Goal: Task Accomplishment & Management: Manage account settings

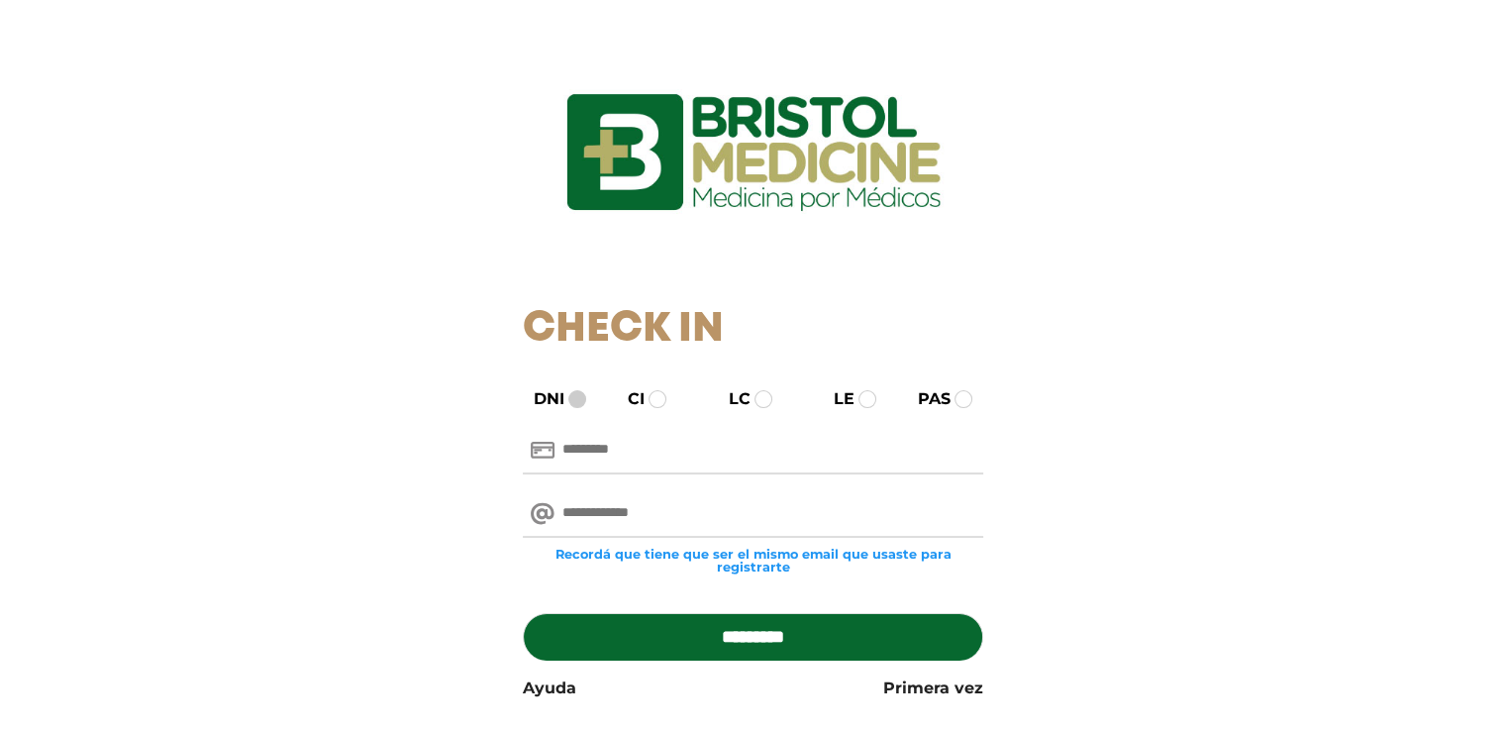
click at [568, 401] on span at bounding box center [577, 399] width 18 height 18
click at [570, 401] on span at bounding box center [577, 399] width 18 height 18
click at [589, 461] on input "text" at bounding box center [753, 451] width 461 height 48
type input "*******"
click at [615, 520] on input "email" at bounding box center [753, 514] width 461 height 48
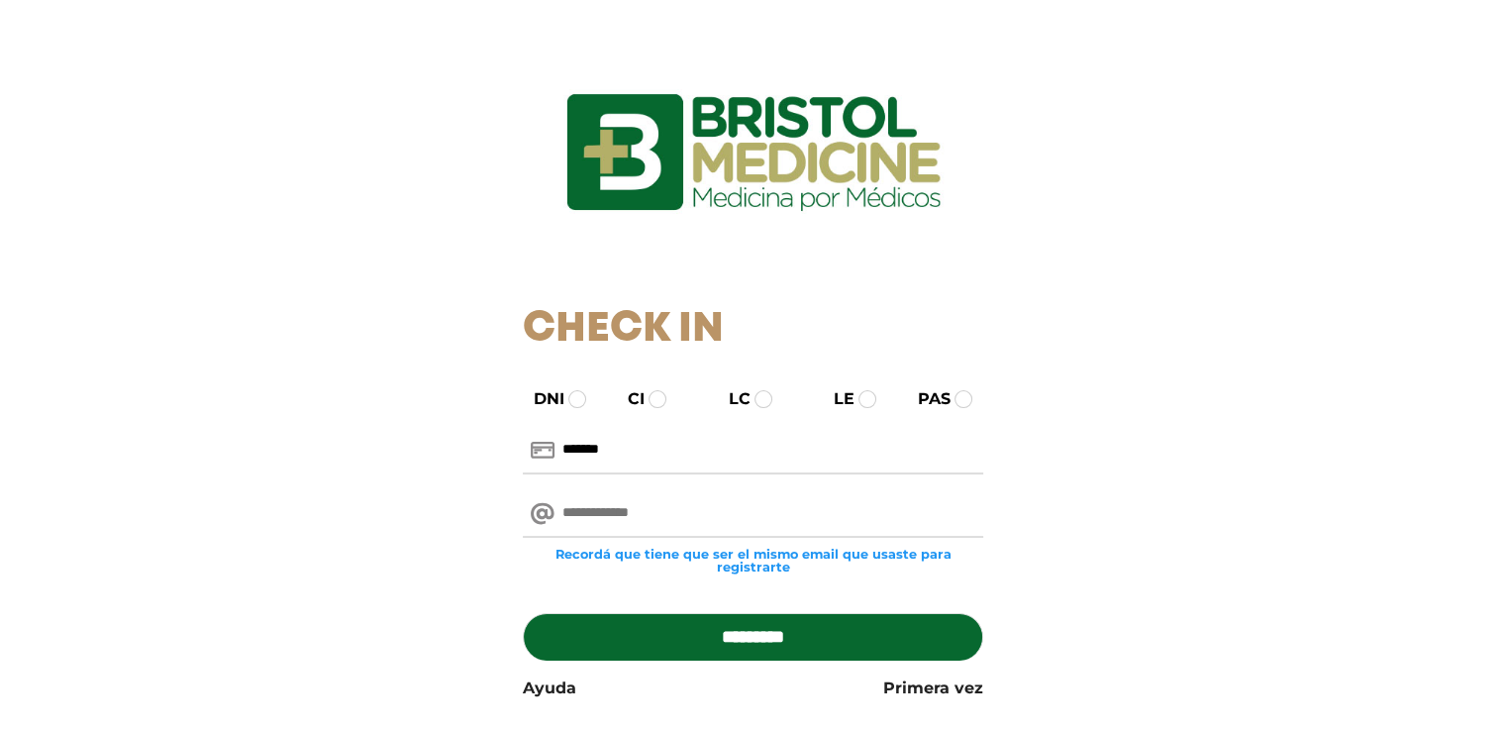
type input "**********"
click at [720, 639] on input "*********" at bounding box center [753, 637] width 461 height 48
type input "**********"
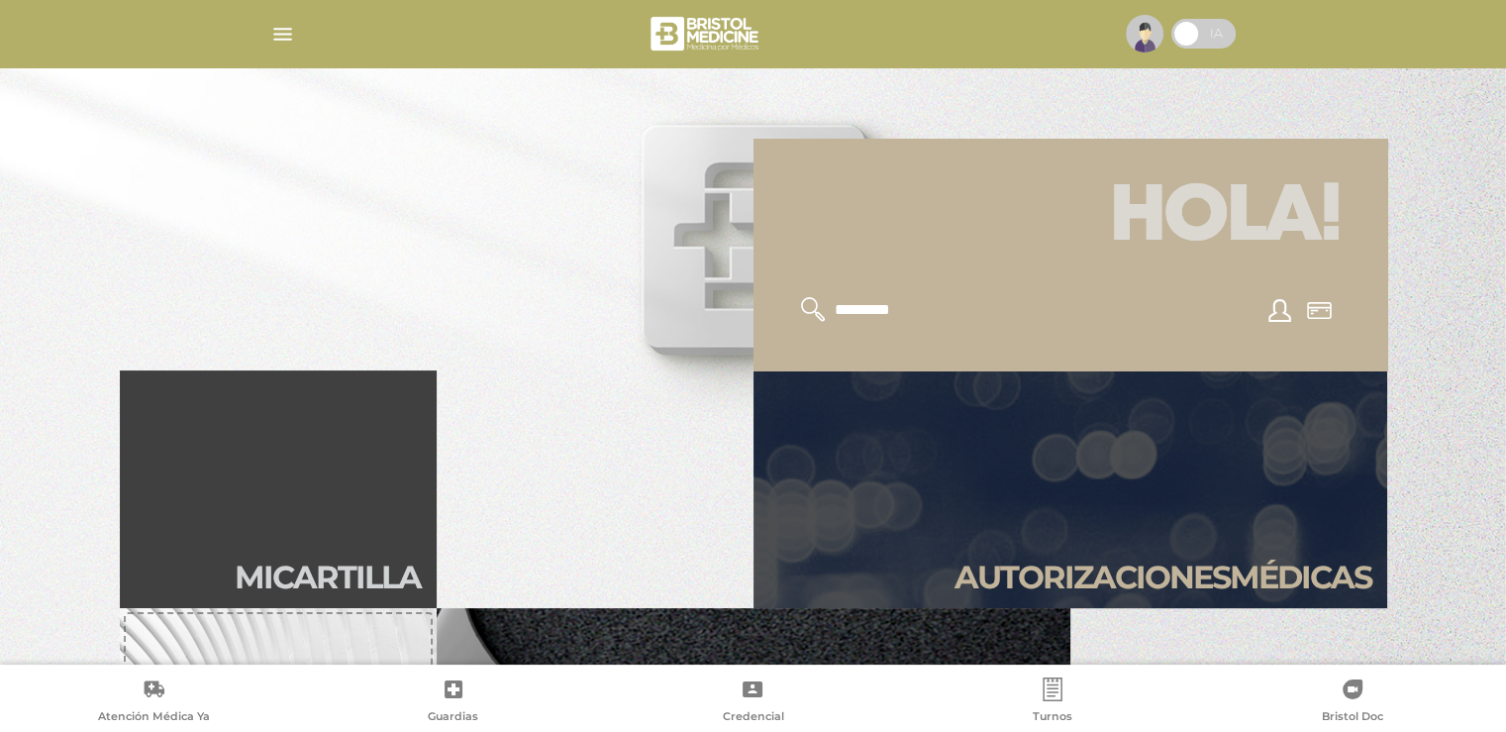
scroll to position [297, 0]
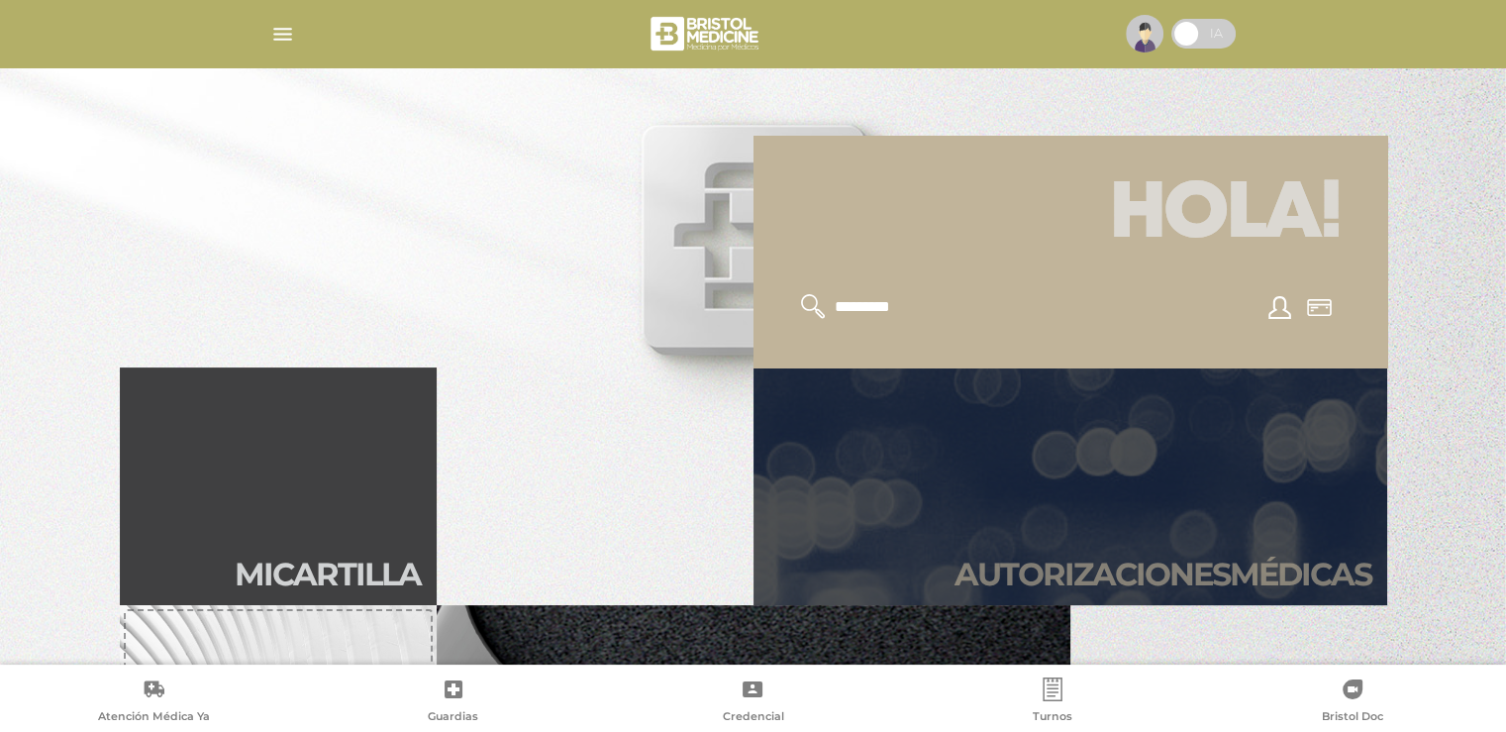
click at [1040, 552] on link "Autori zaciones médicas" at bounding box center [1071, 486] width 634 height 238
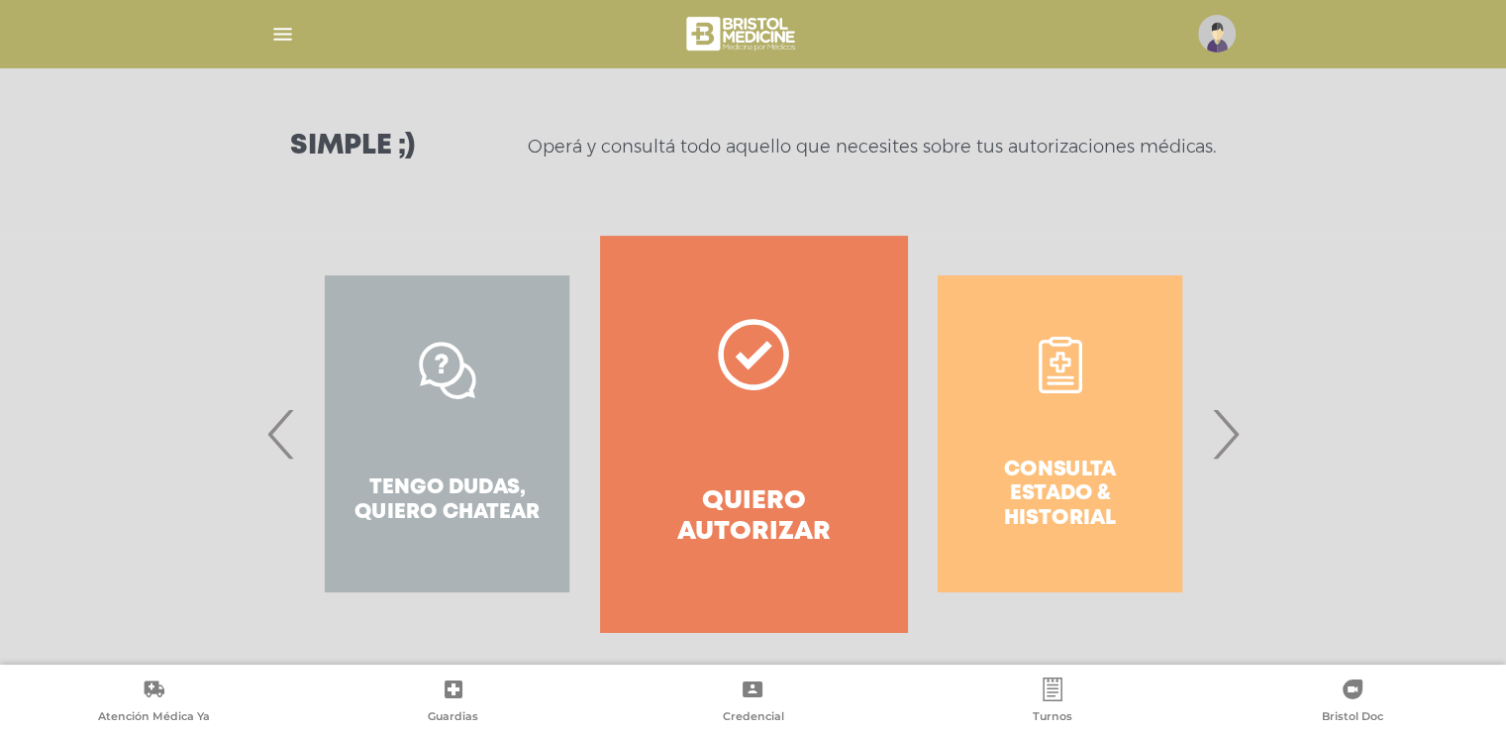
scroll to position [261, 0]
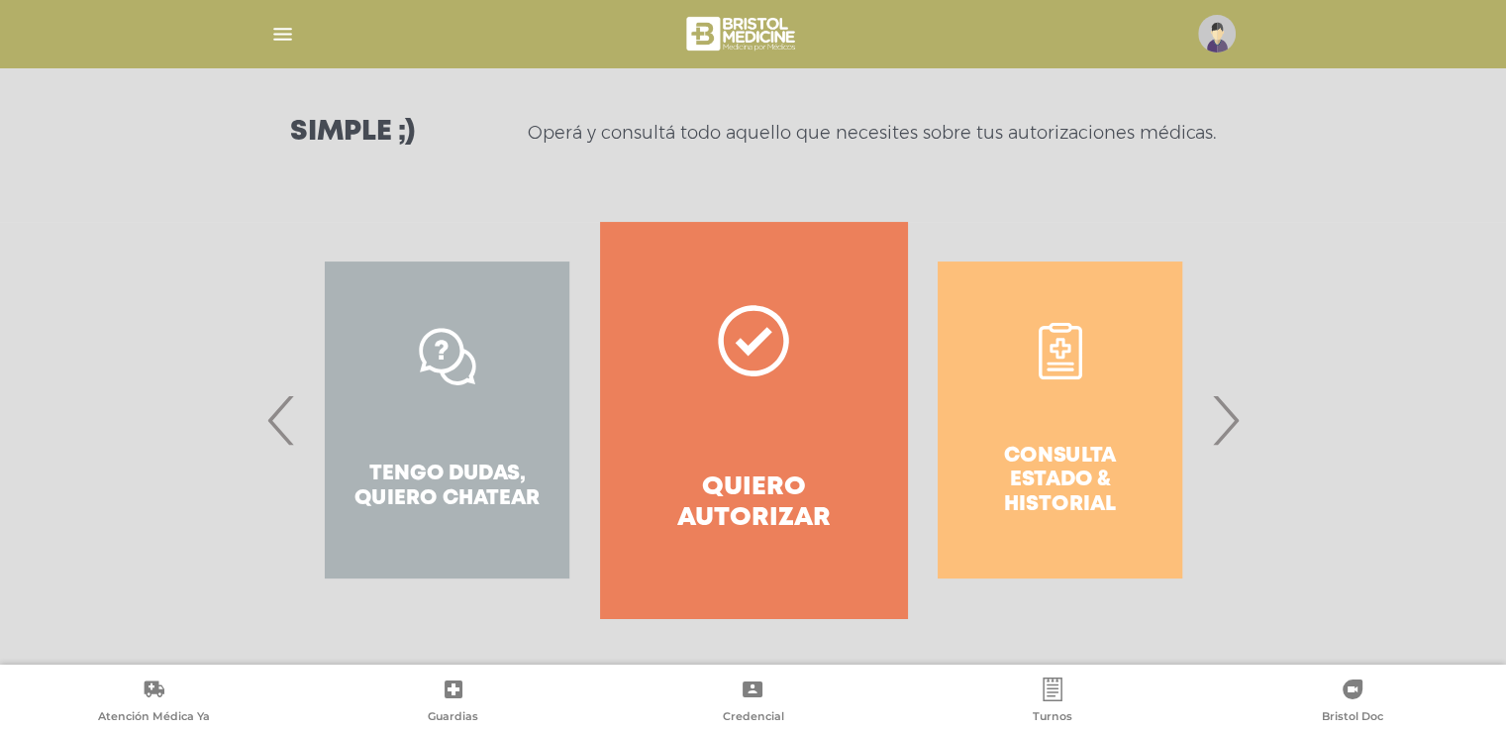
click at [1027, 501] on div "Consulta estado & historial" at bounding box center [1060, 420] width 306 height 396
click at [1224, 412] on span "›" at bounding box center [1225, 419] width 39 height 107
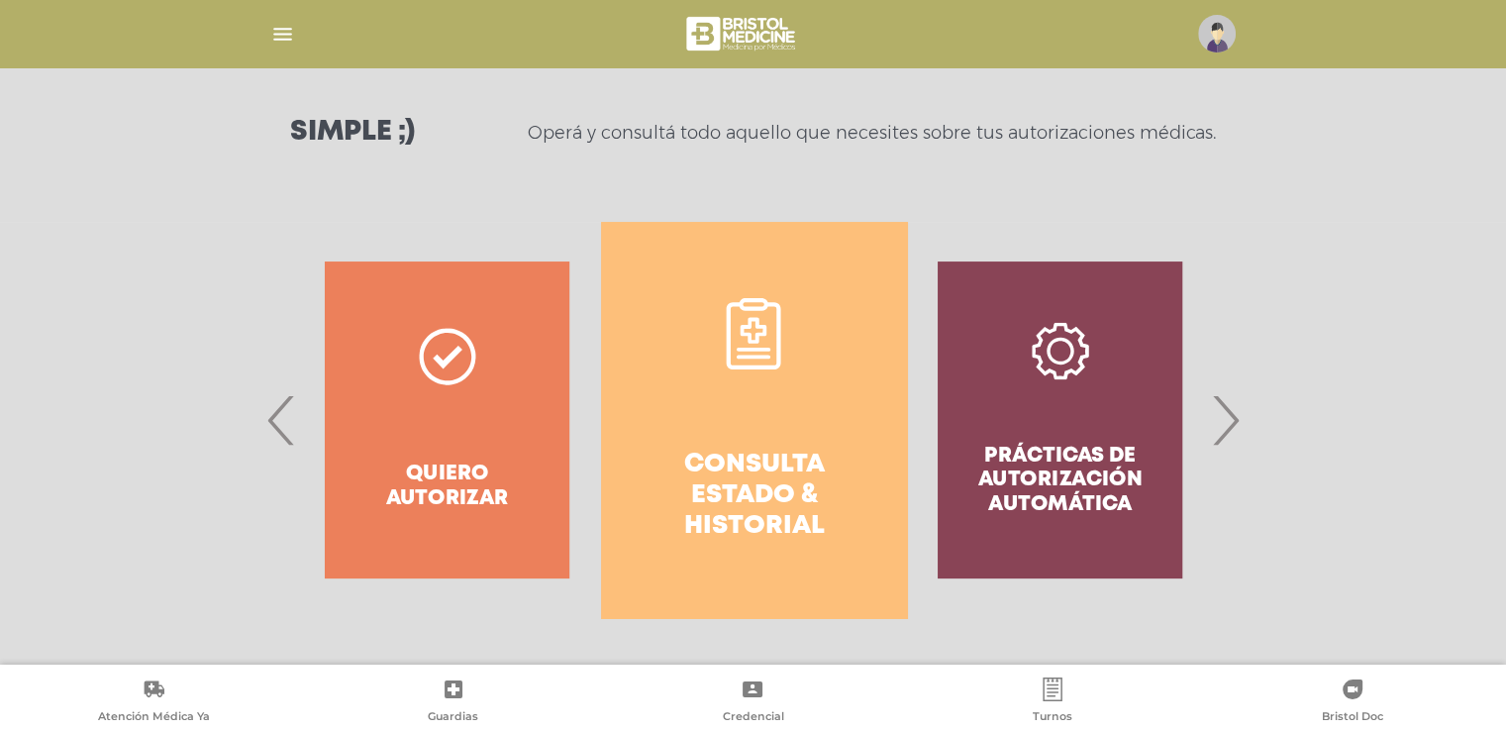
click at [787, 431] on link "Consulta estado & historial" at bounding box center [754, 420] width 306 height 396
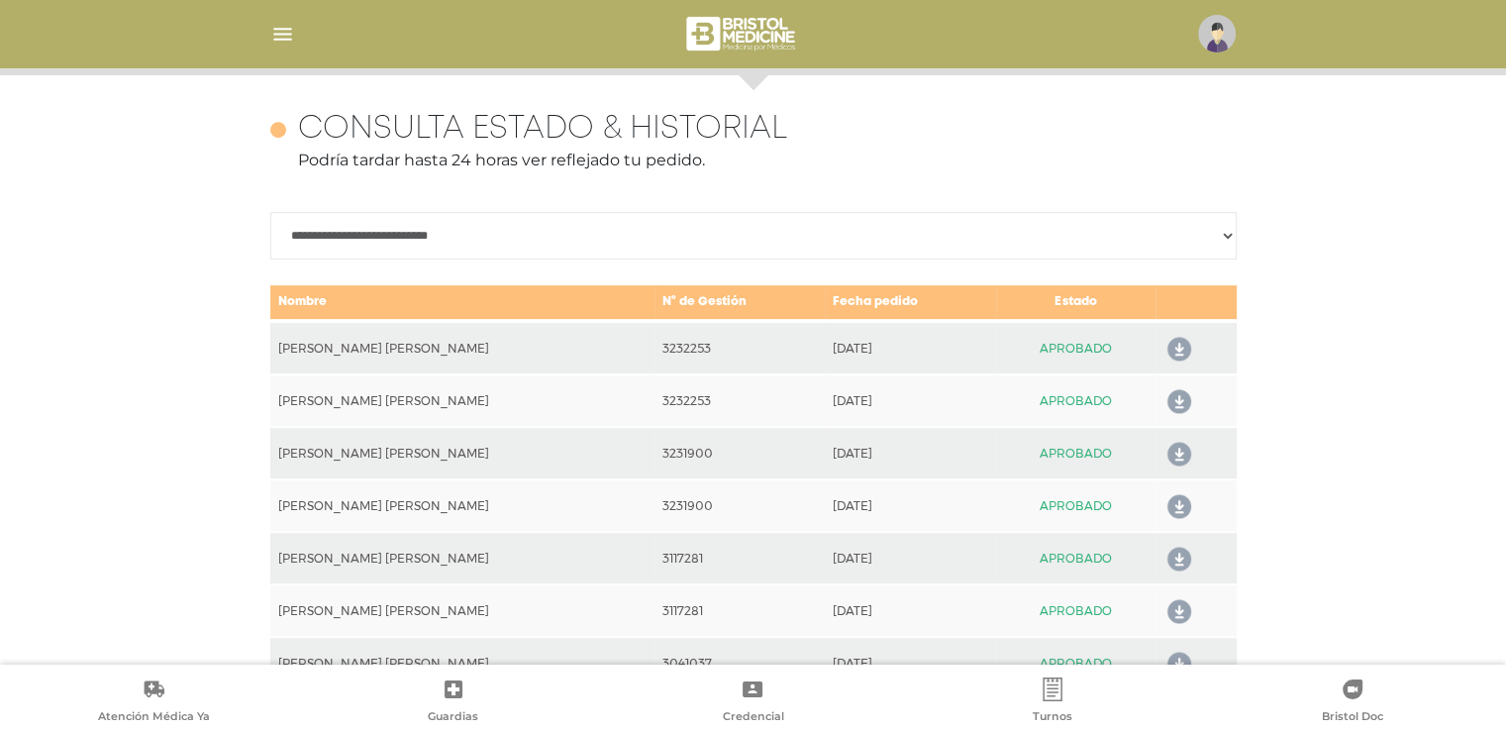
scroll to position [879, 0]
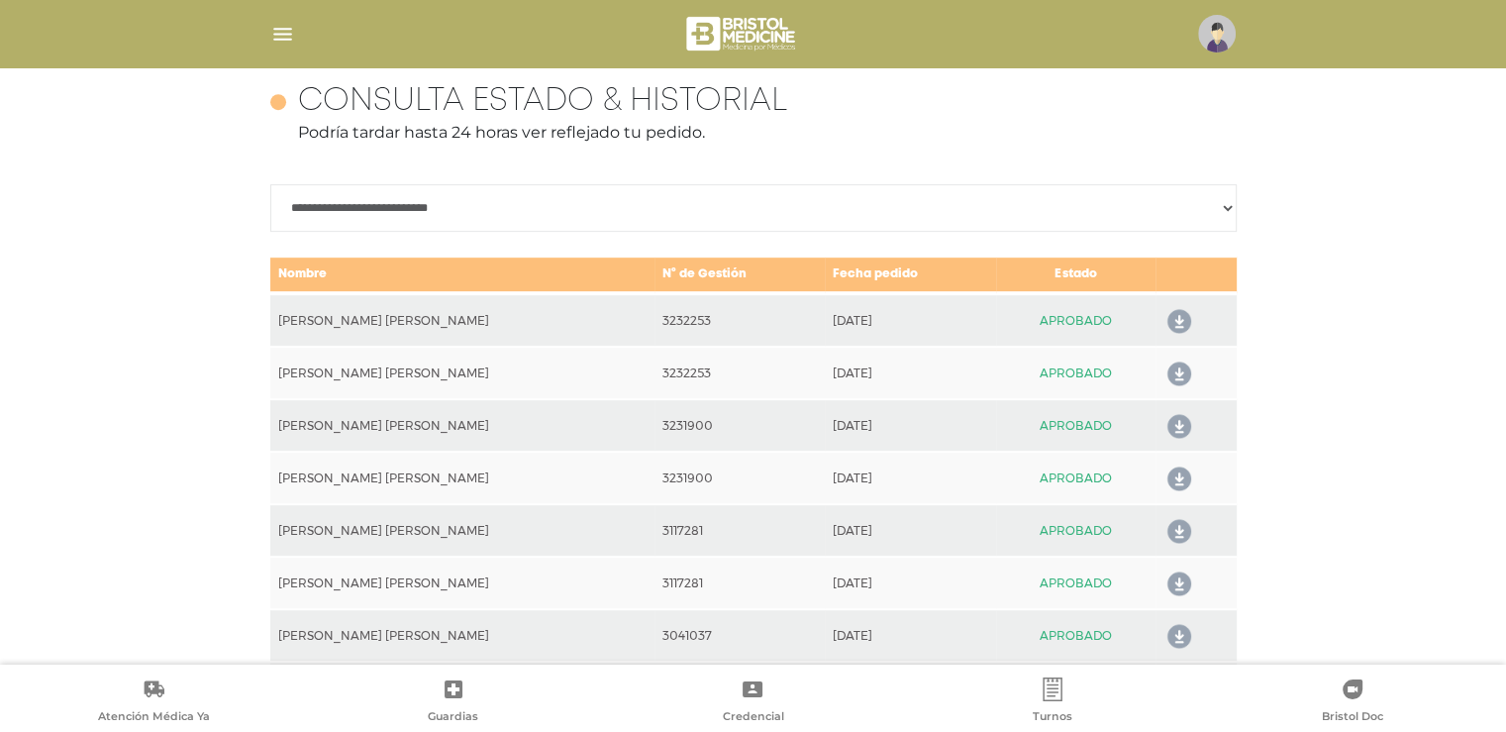
click at [1168, 419] on icon at bounding box center [1176, 427] width 32 height 32
click at [1169, 469] on icon at bounding box center [1176, 480] width 32 height 32
click at [1172, 367] on icon at bounding box center [1176, 375] width 32 height 32
click at [1169, 324] on icon at bounding box center [1176, 322] width 32 height 32
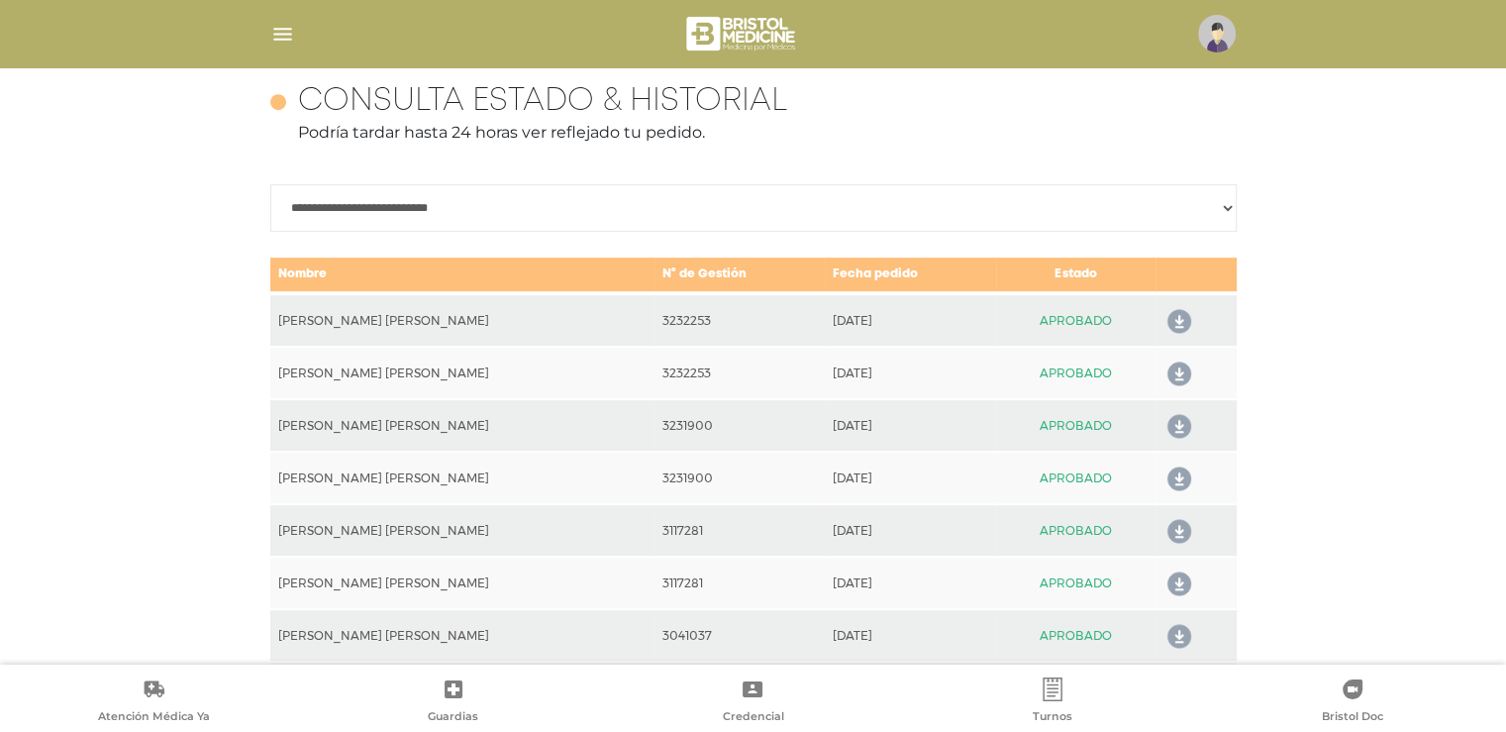
click at [1213, 39] on img at bounding box center [1217, 34] width 38 height 38
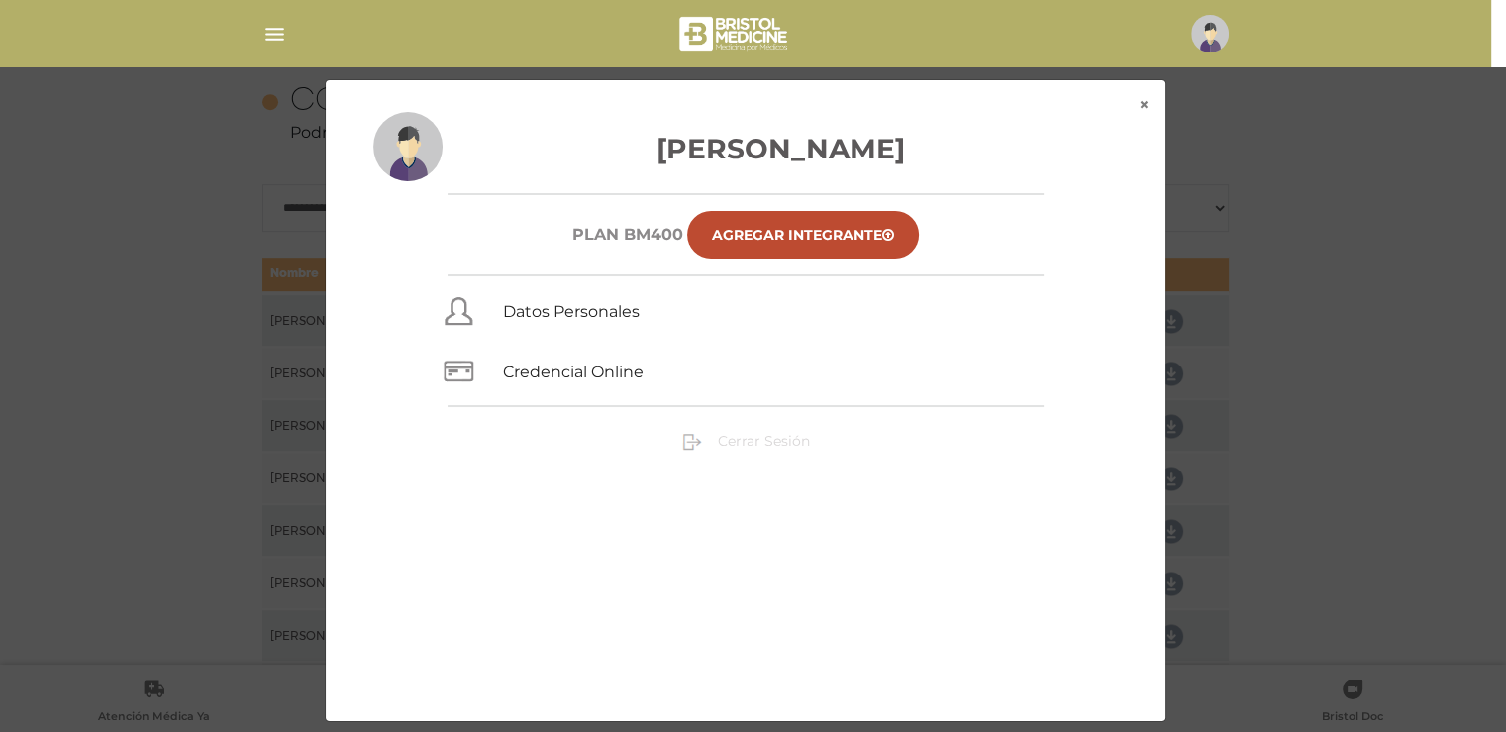
click at [760, 441] on span "Cerrar Sesión" at bounding box center [764, 441] width 92 height 18
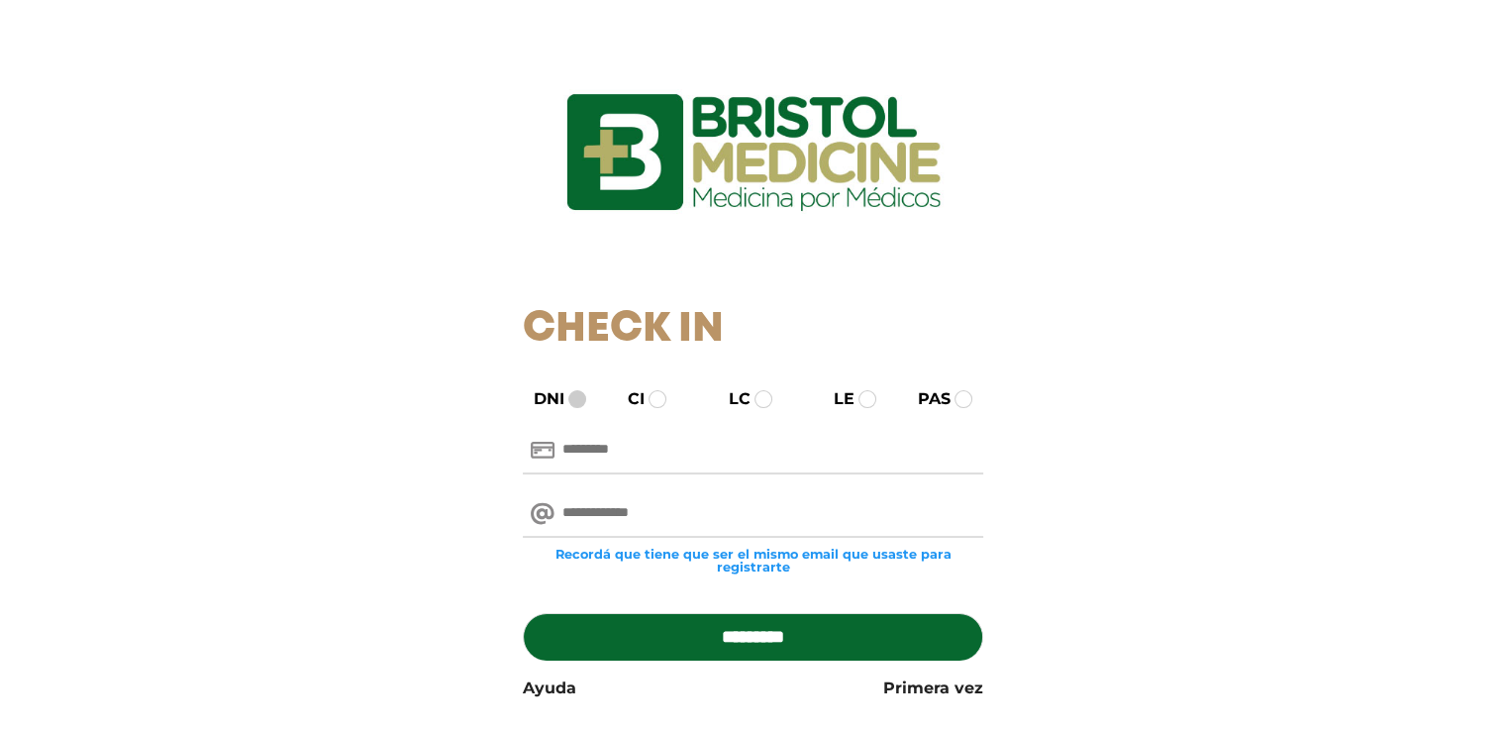
click at [574, 401] on span at bounding box center [577, 399] width 18 height 18
click at [593, 457] on input "text" at bounding box center [753, 451] width 461 height 48
type input "*******"
click at [643, 521] on input "email" at bounding box center [753, 514] width 461 height 48
type input "**********"
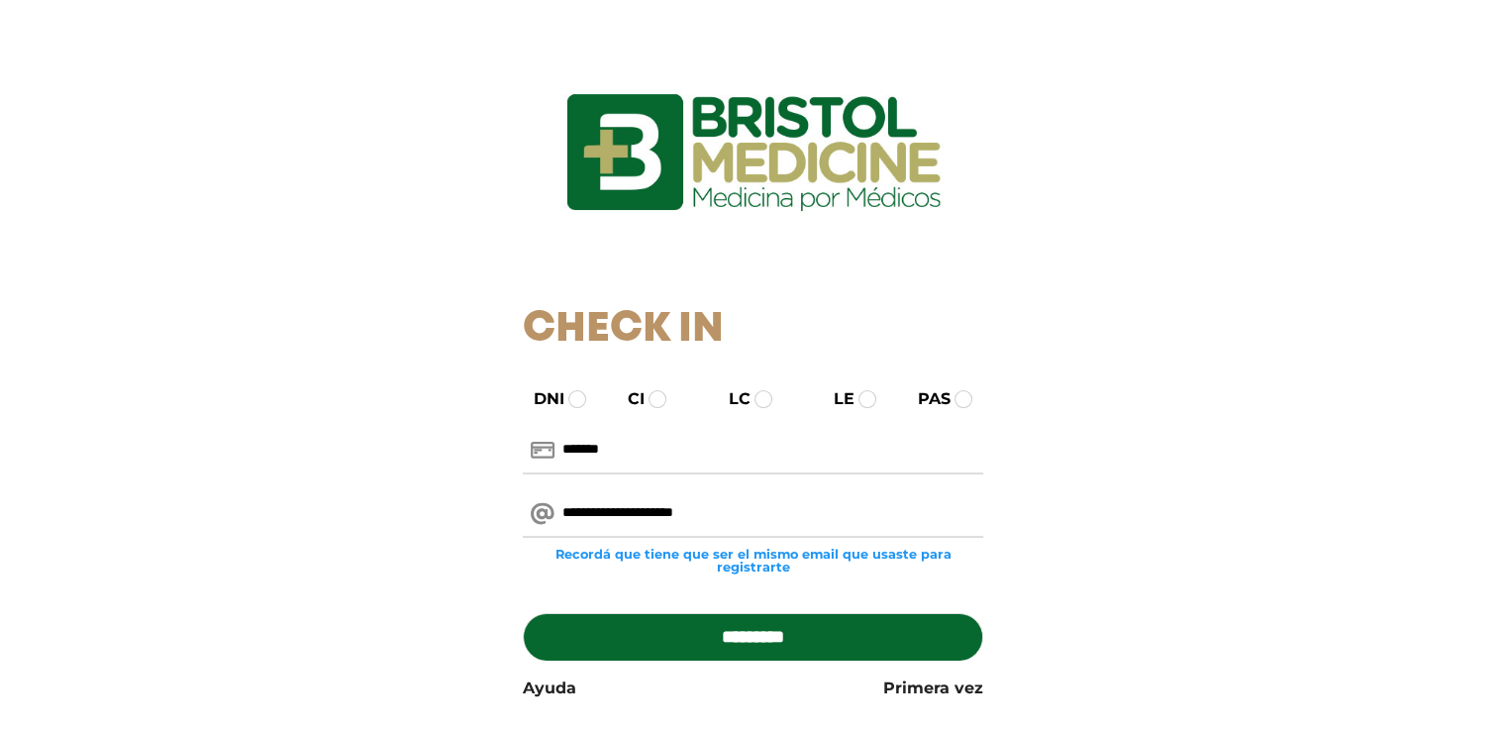
click at [724, 626] on input "*********" at bounding box center [753, 637] width 461 height 48
type input "**********"
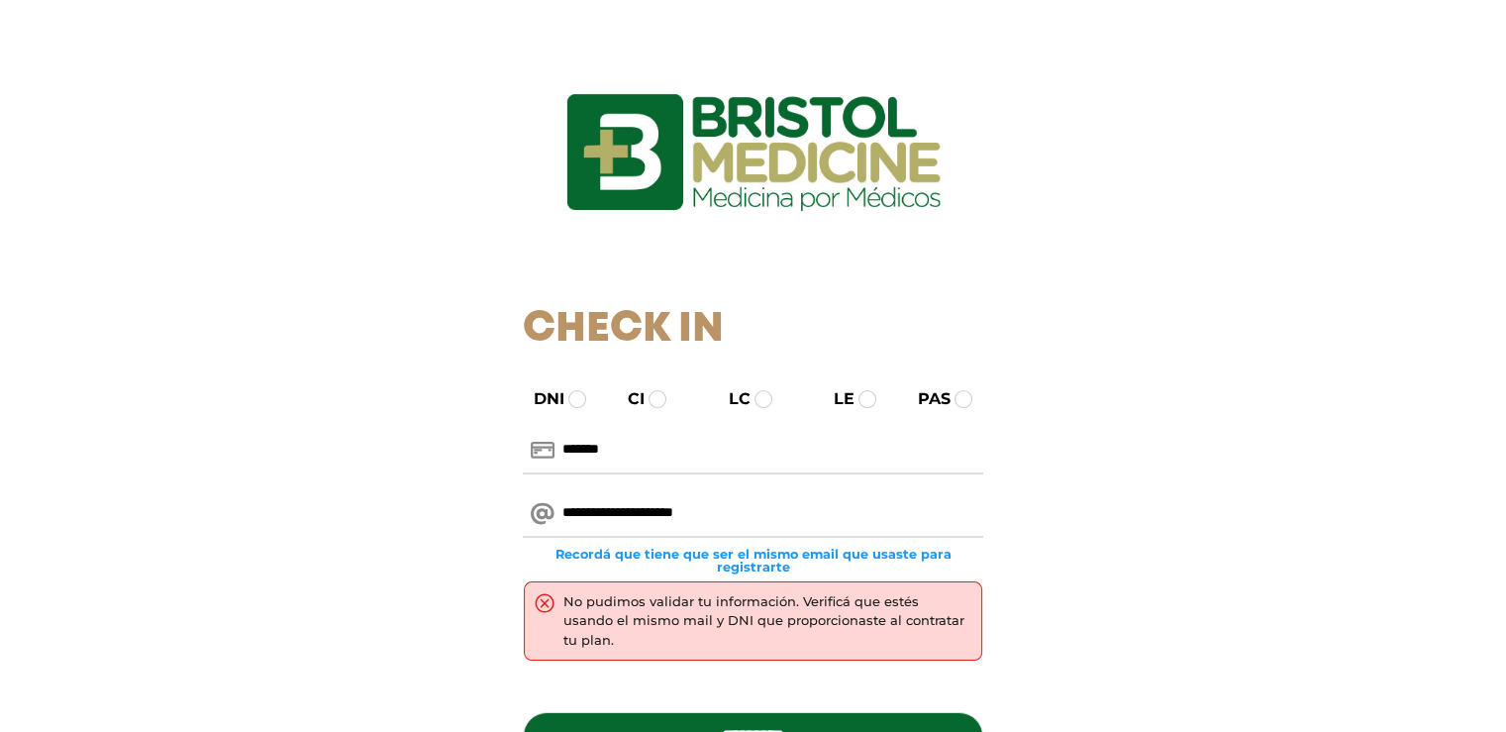
drag, startPoint x: 635, startPoint y: 454, endPoint x: 548, endPoint y: 453, distance: 87.2
click at [548, 453] on div "*******" at bounding box center [753, 451] width 461 height 48
type input "*******"
click at [827, 712] on input "*********" at bounding box center [753, 736] width 461 height 48
type input "**********"
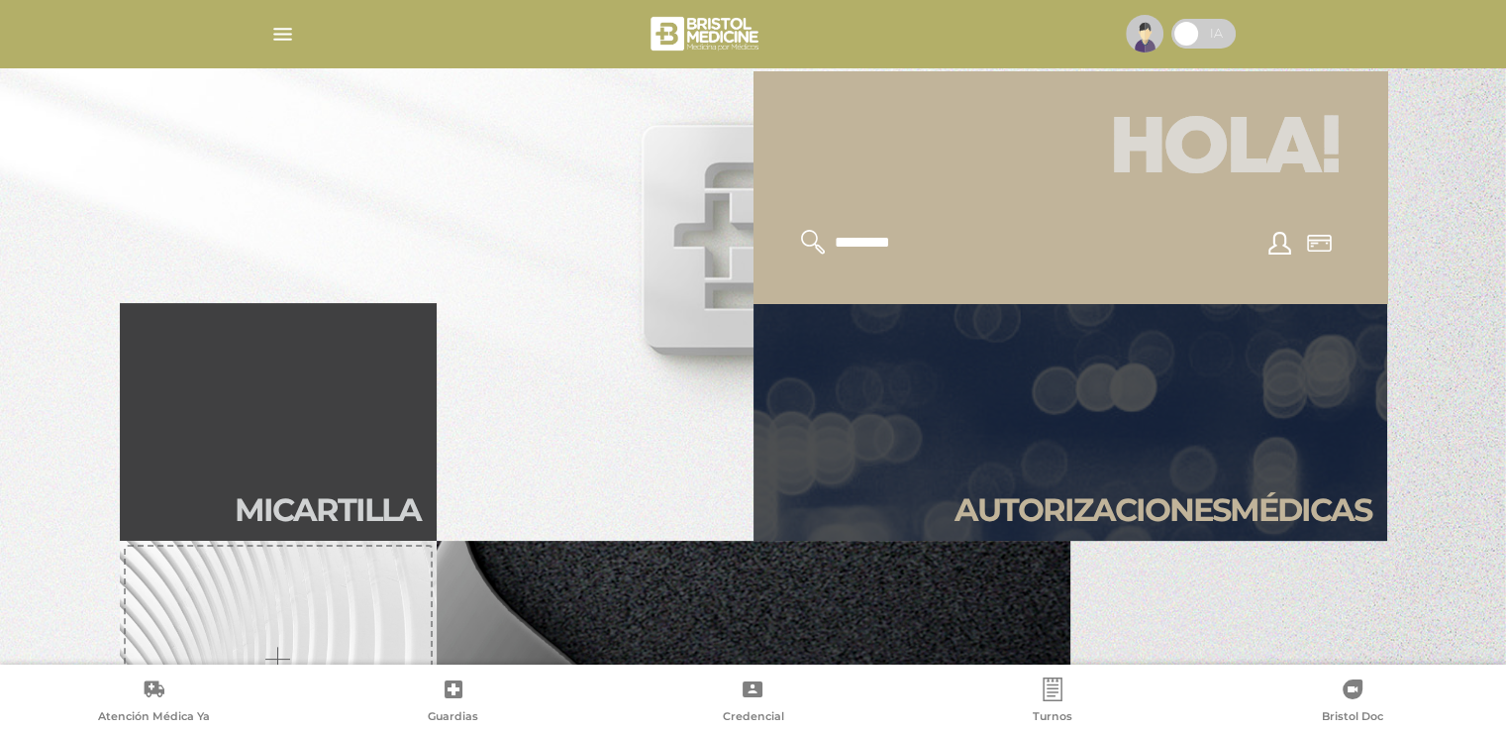
scroll to position [396, 0]
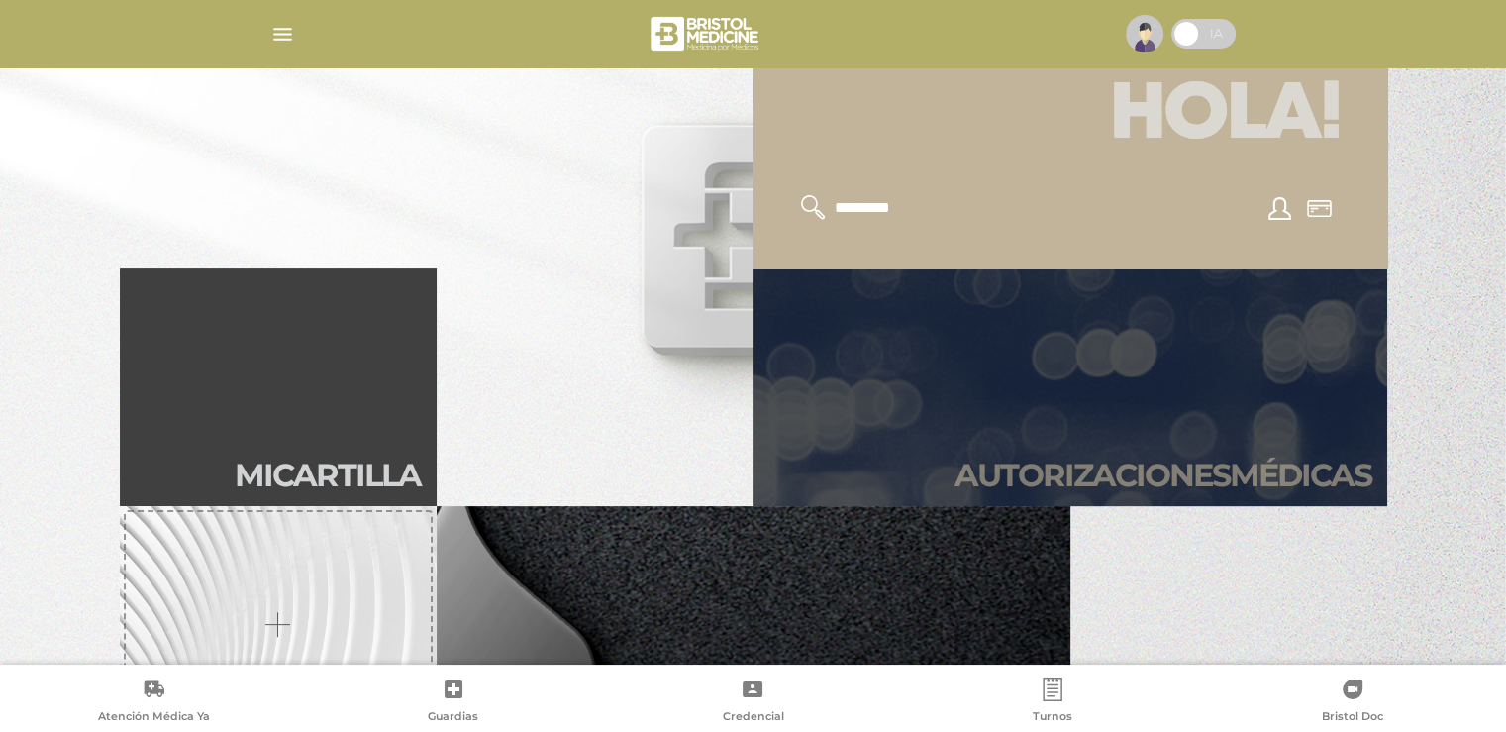
click at [982, 372] on link "Autori zaciones médicas" at bounding box center [1071, 387] width 634 height 238
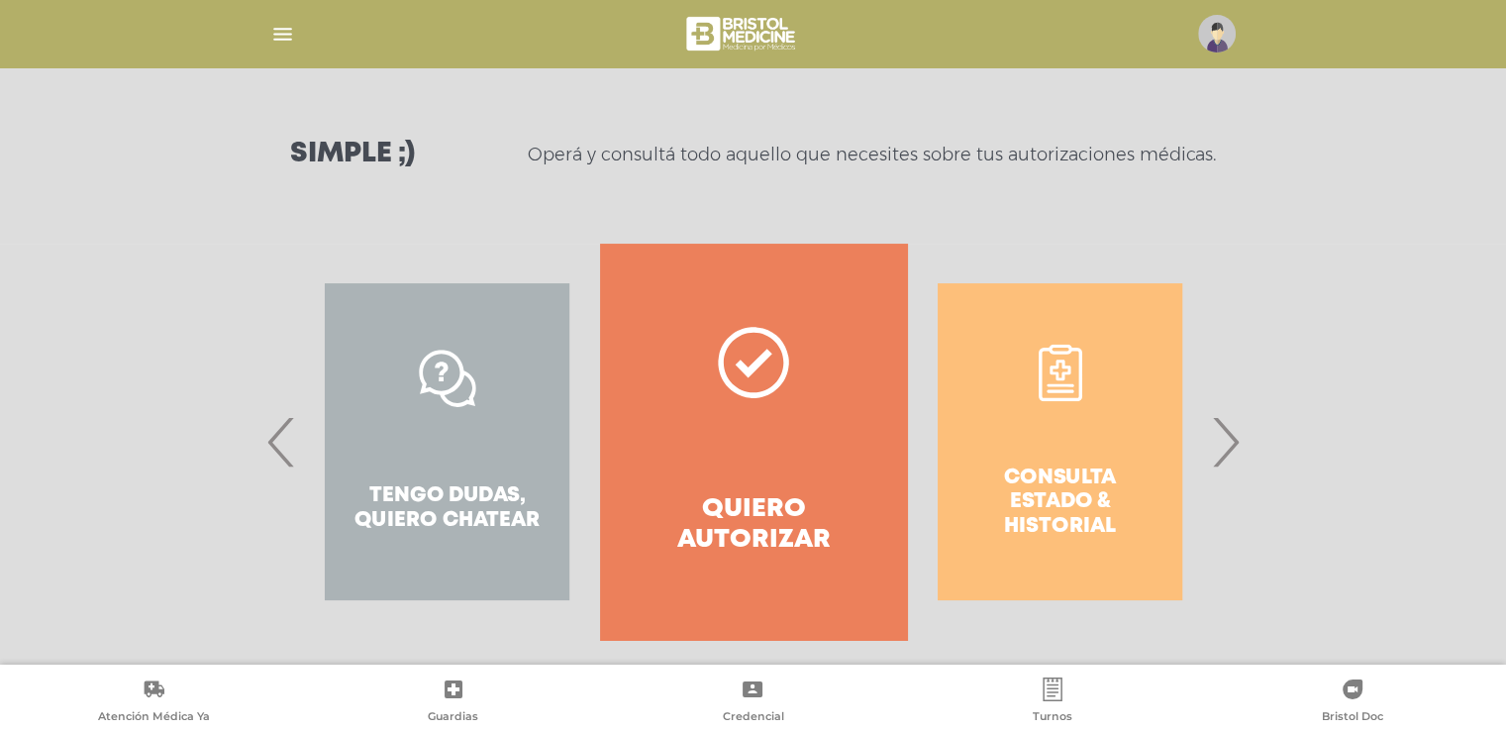
scroll to position [261, 0]
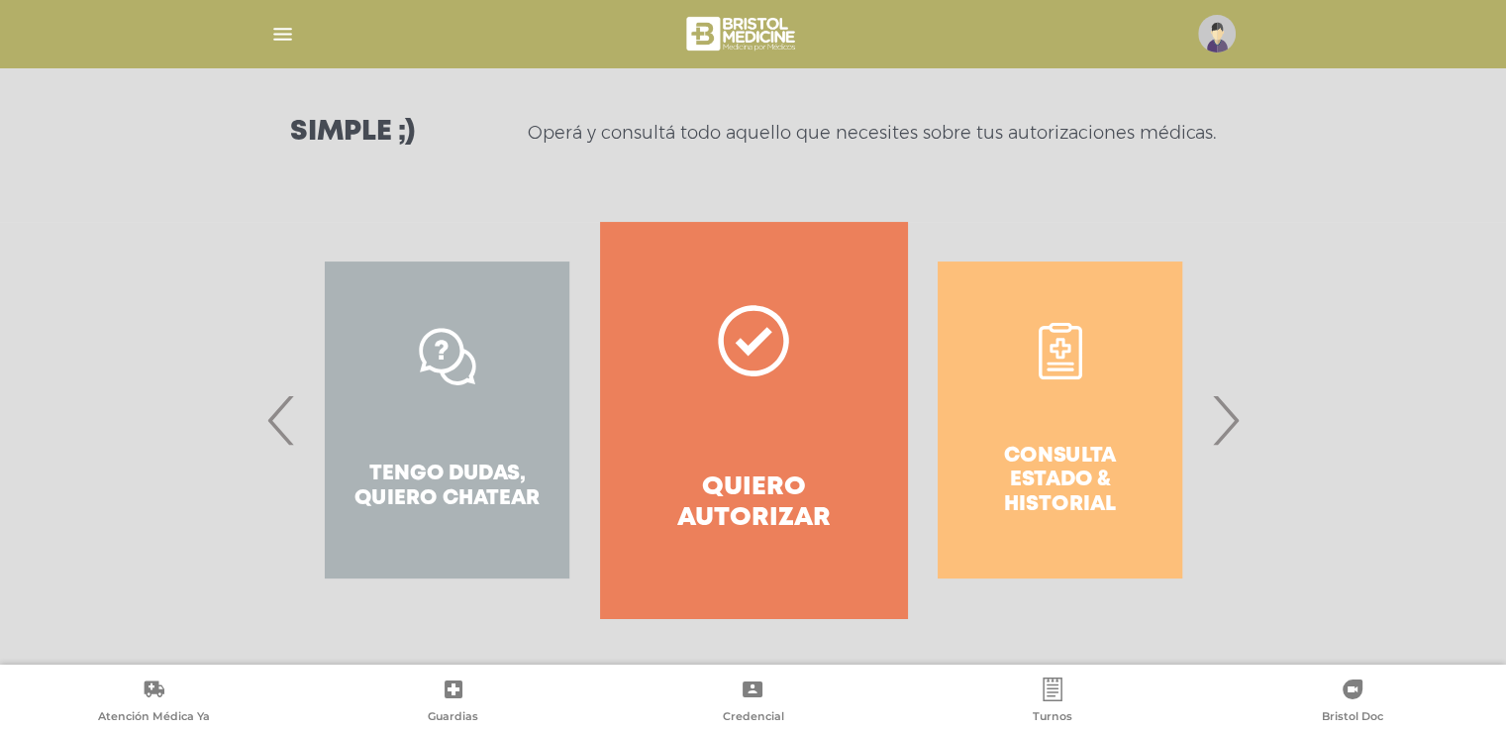
click at [1228, 426] on span "›" at bounding box center [1225, 419] width 39 height 107
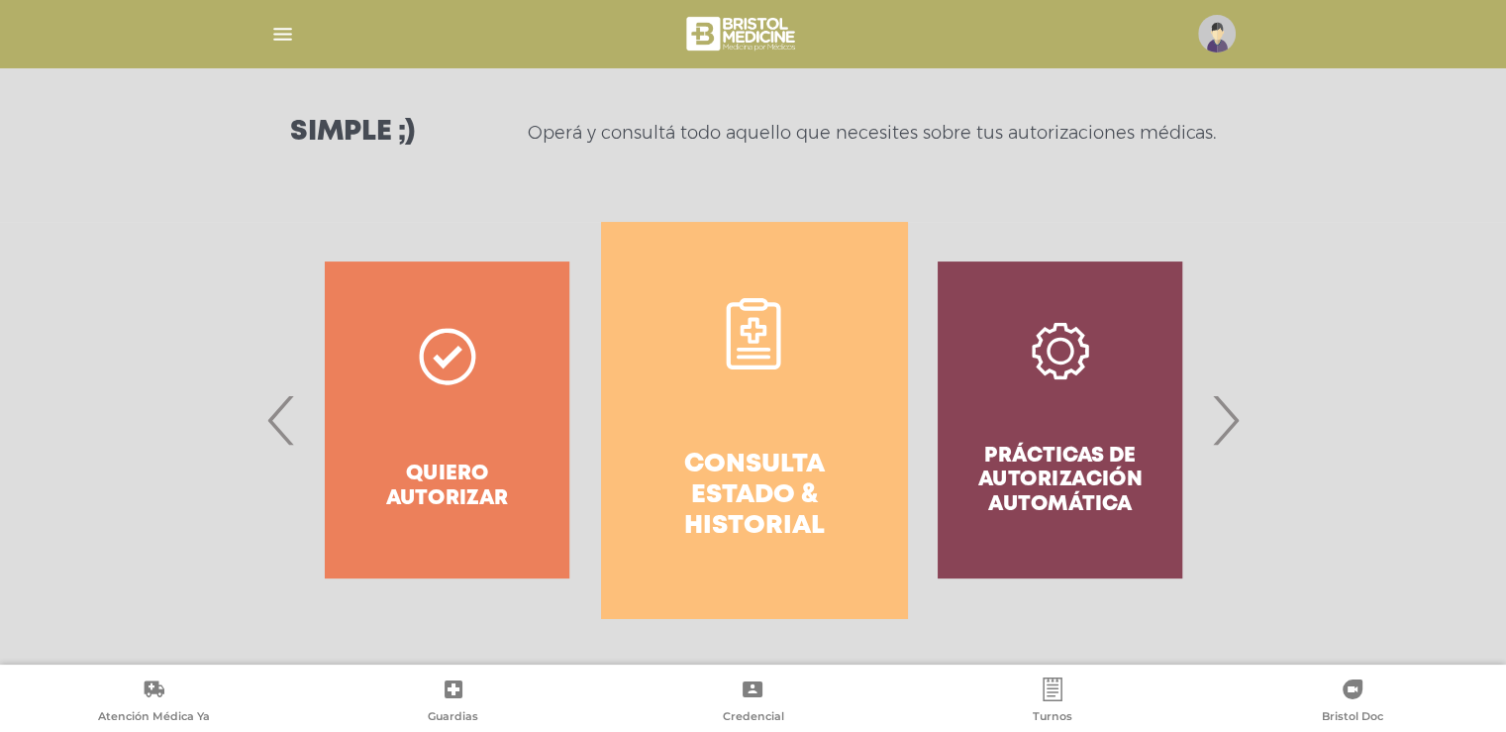
click at [773, 429] on link "Consulta estado & historial" at bounding box center [754, 420] width 306 height 396
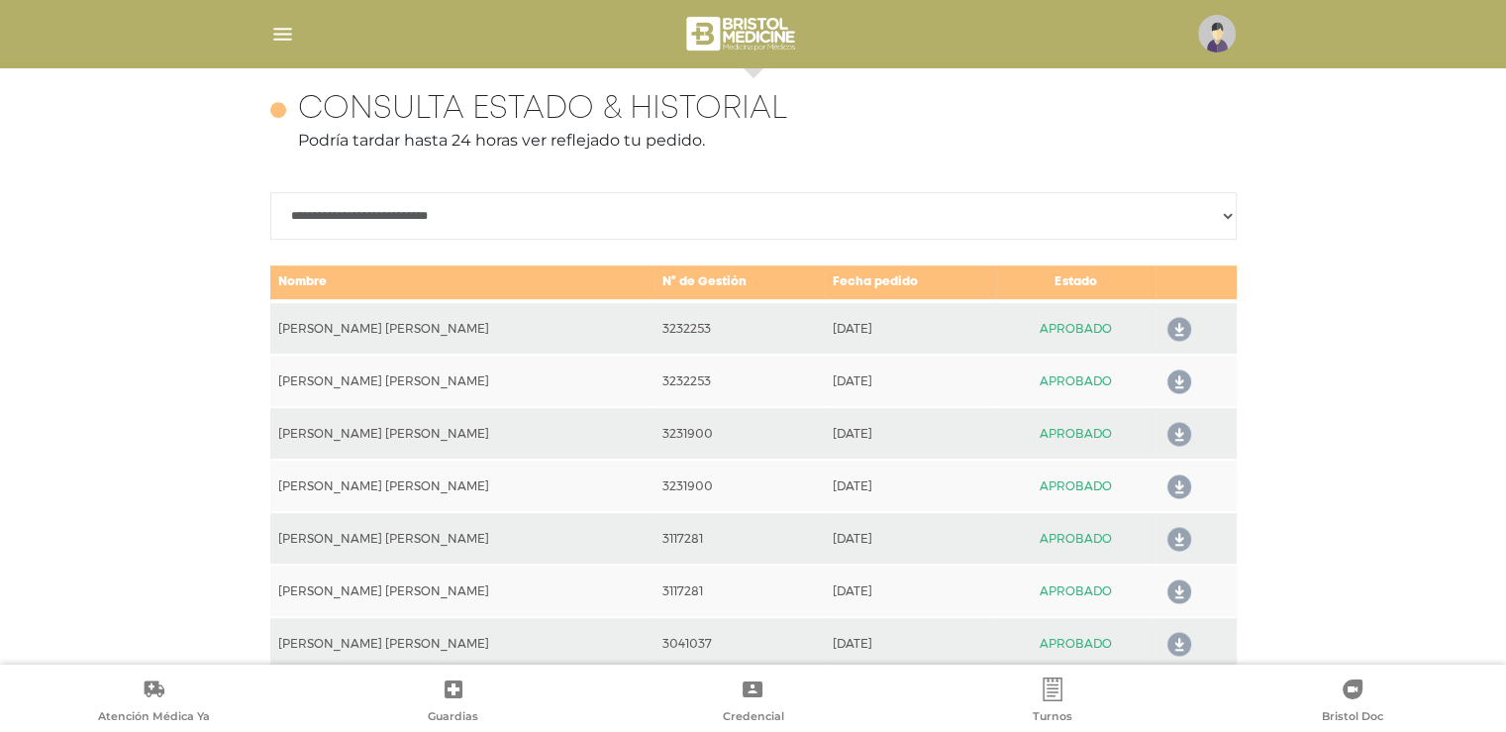
scroll to position [879, 0]
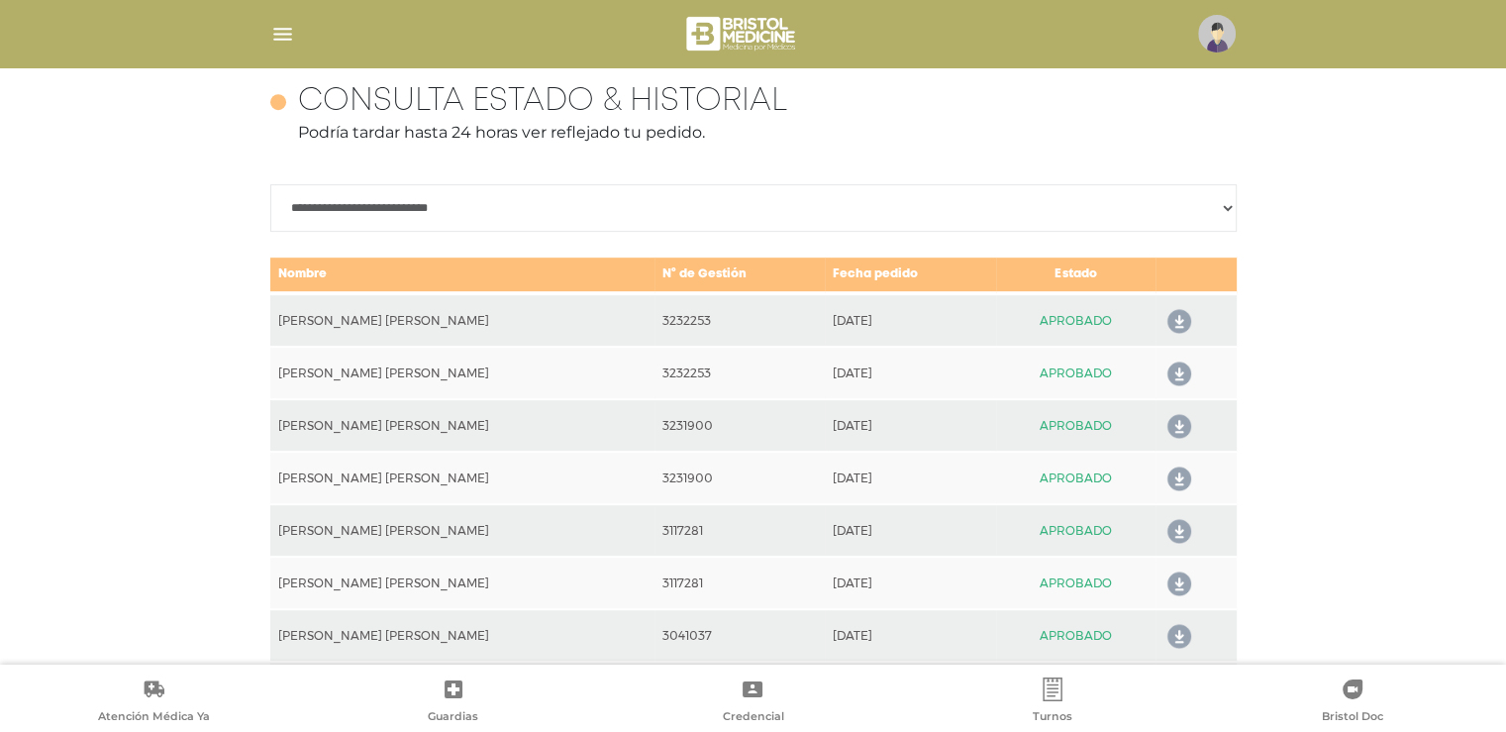
click at [1170, 316] on icon at bounding box center [1176, 322] width 32 height 32
click at [1169, 376] on icon at bounding box center [1176, 375] width 32 height 32
click at [924, 208] on select "**********" at bounding box center [753, 208] width 967 height 48
click at [280, 35] on img "button" at bounding box center [282, 34] width 25 height 25
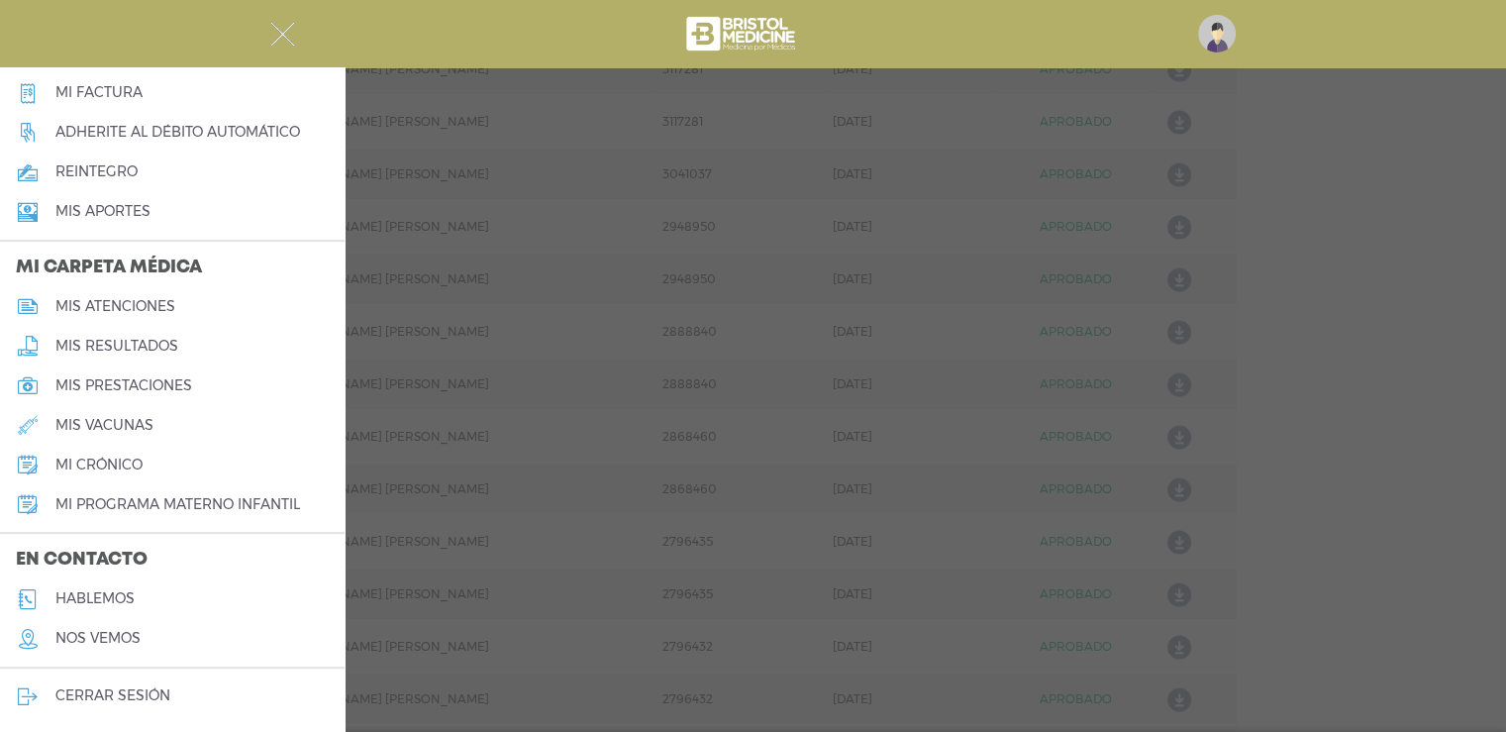
scroll to position [1375, 0]
click at [129, 595] on h5 "hablemos" at bounding box center [94, 598] width 79 height 17
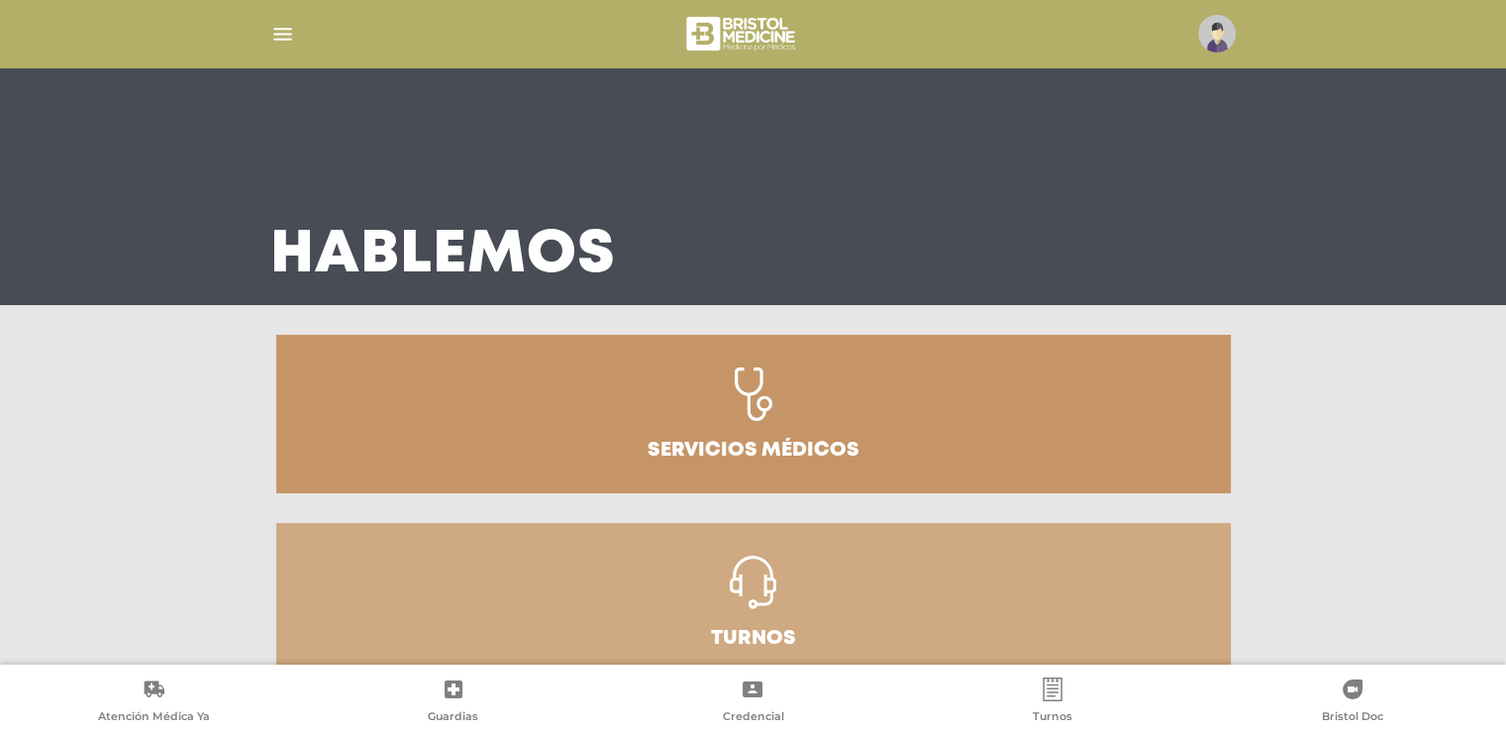
click at [281, 32] on img "button" at bounding box center [282, 34] width 25 height 25
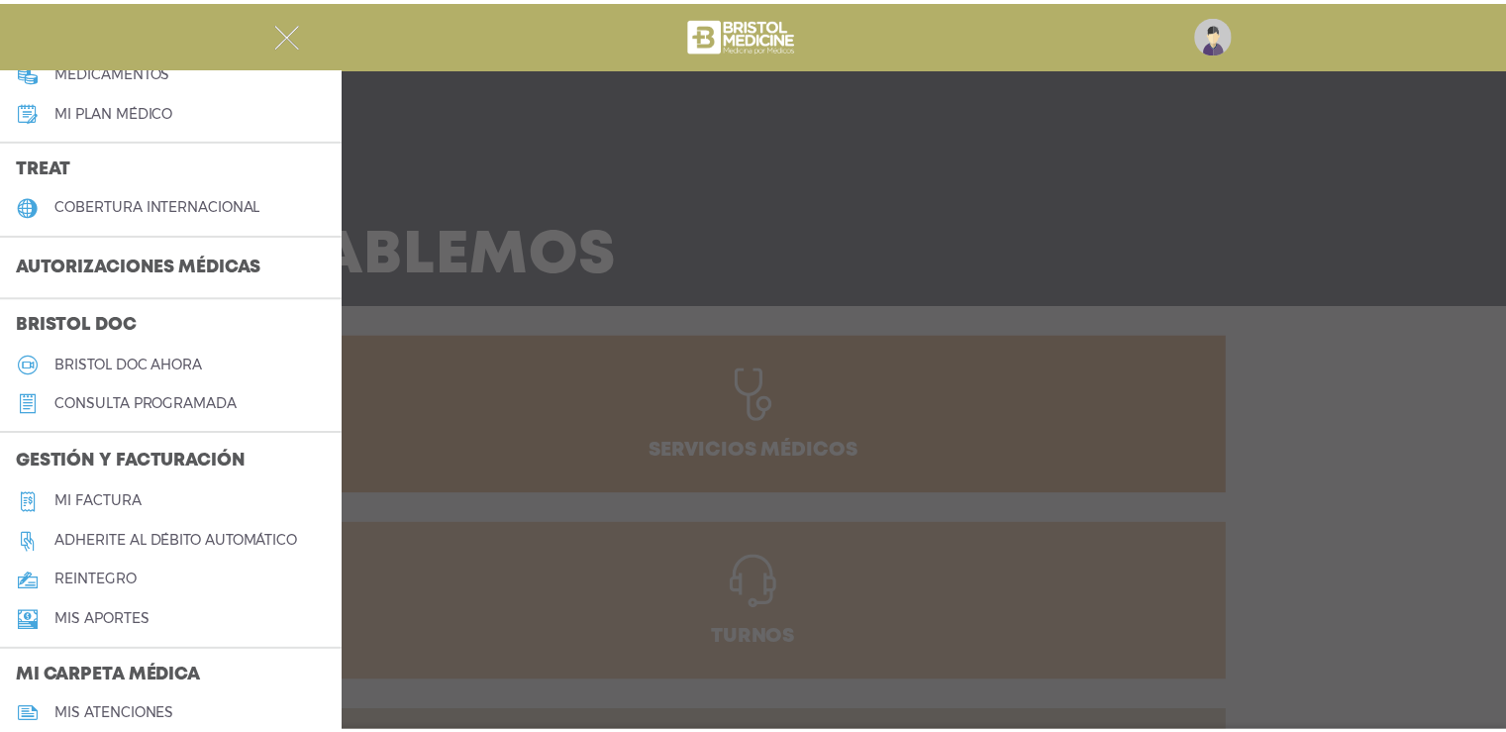
scroll to position [396, 0]
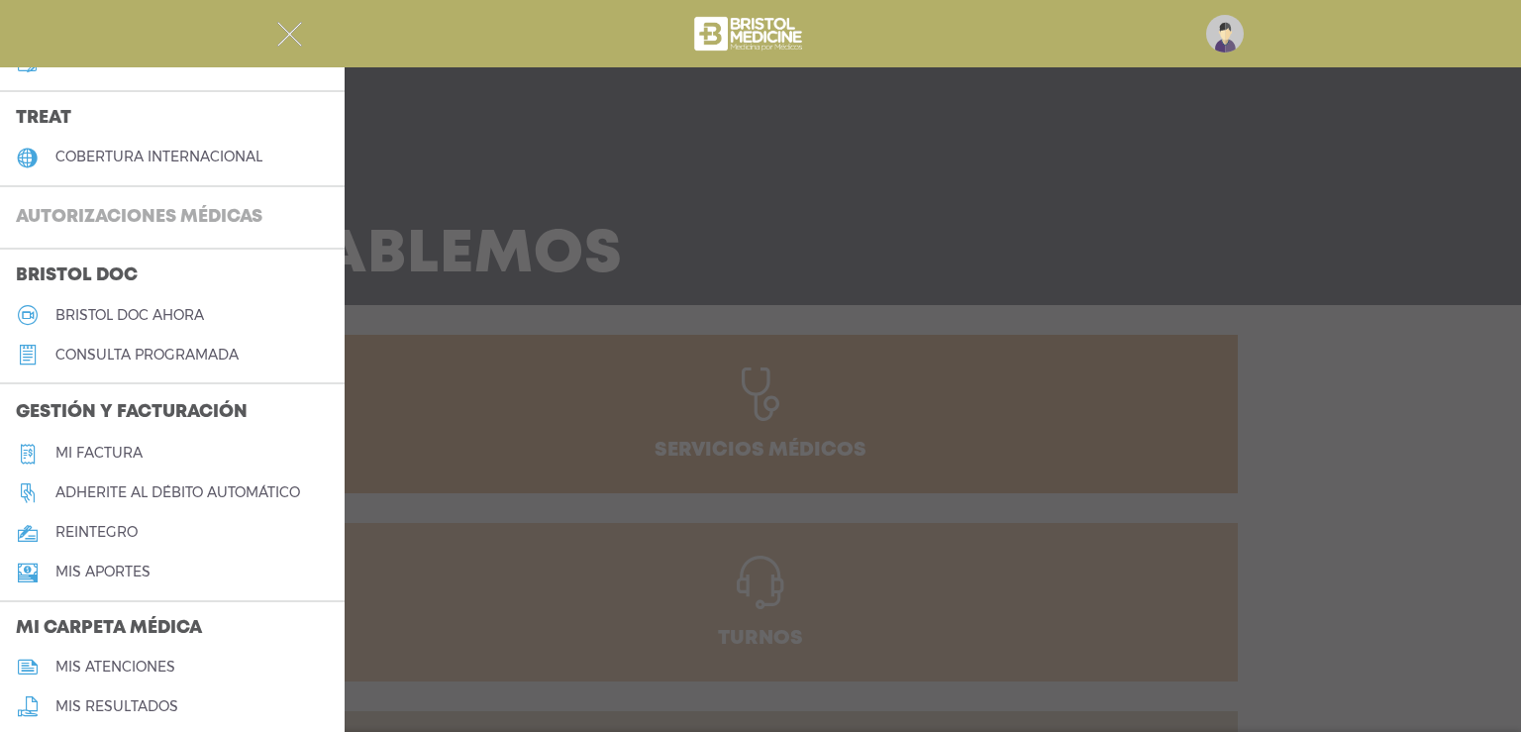
click at [222, 210] on h3 "Autorizaciones médicas" at bounding box center [139, 218] width 278 height 38
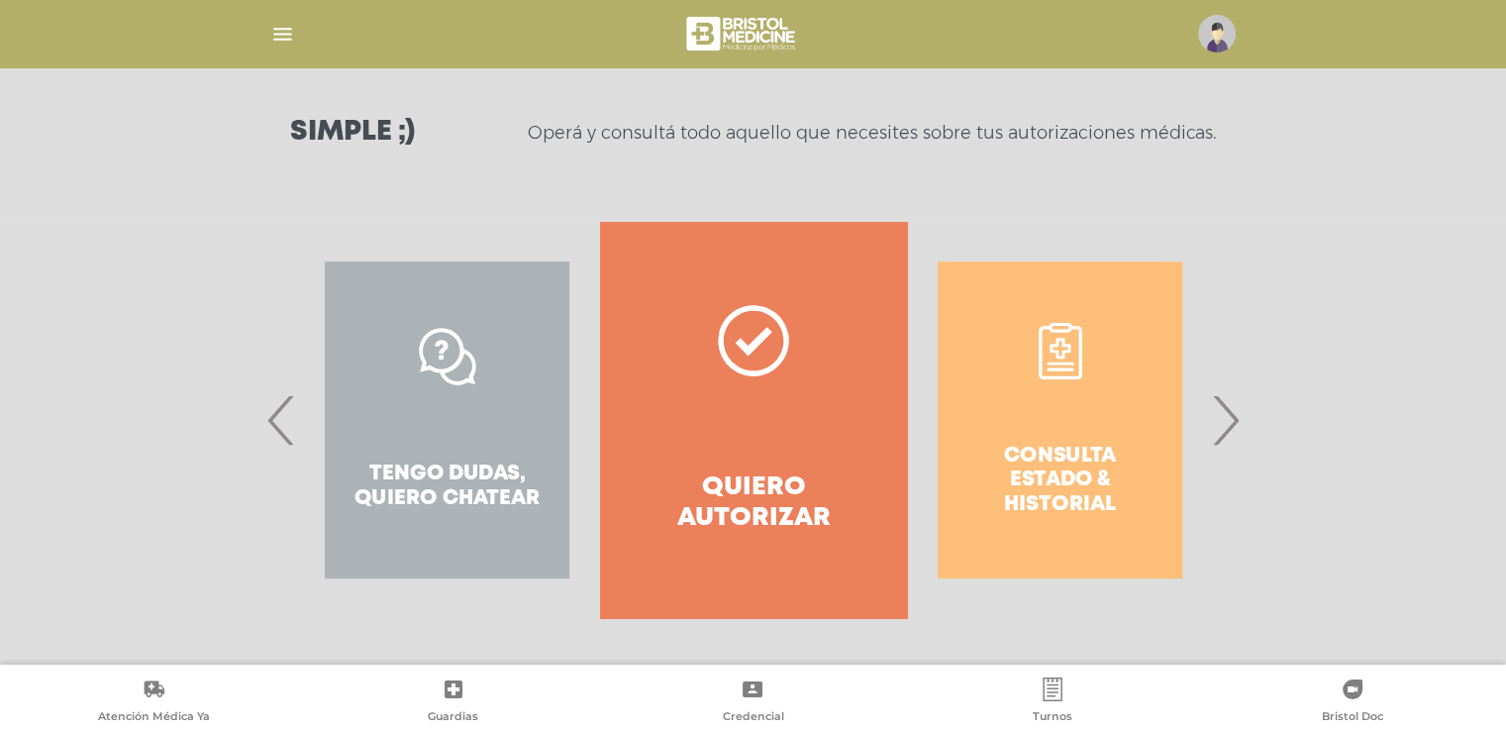
scroll to position [261, 0]
click at [282, 428] on span "‹" at bounding box center [281, 419] width 39 height 107
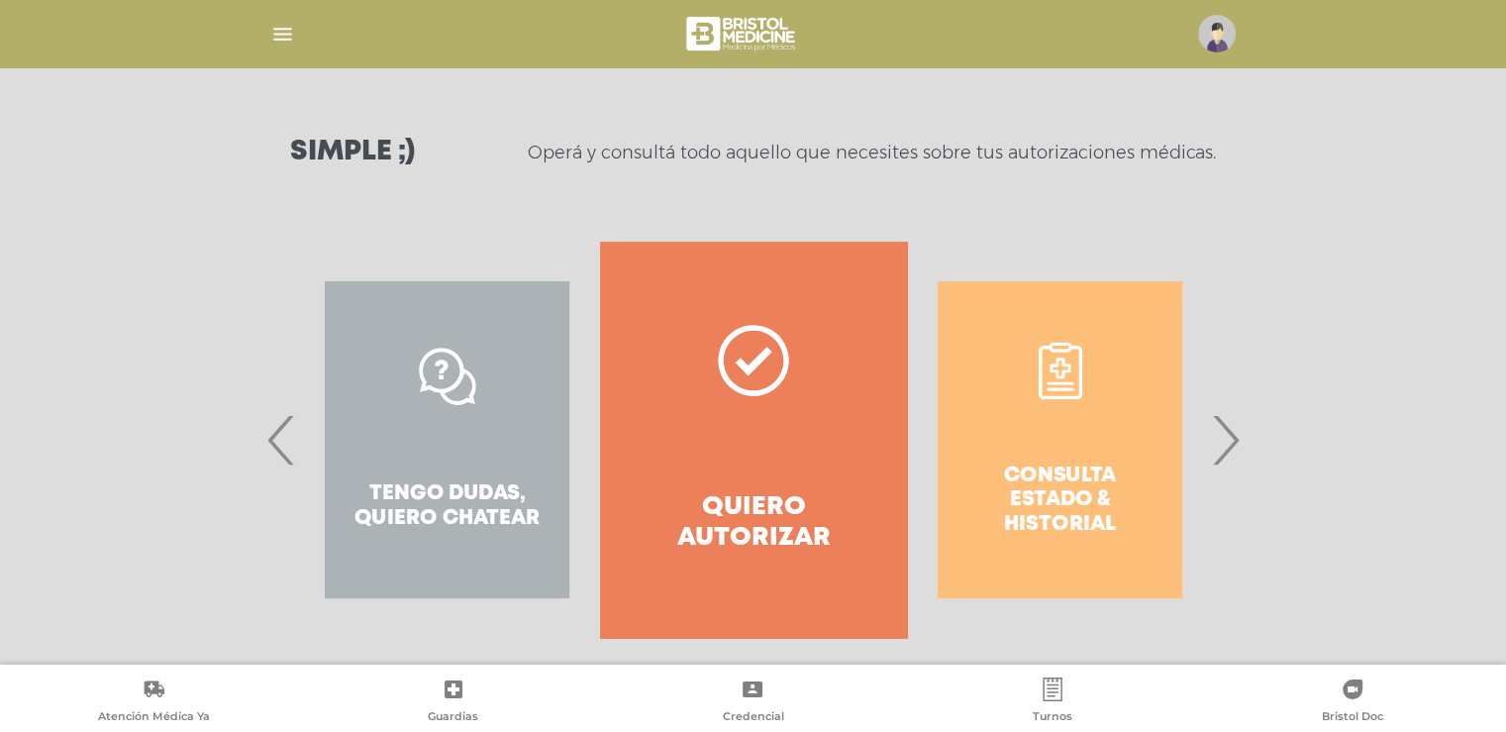
scroll to position [261, 0]
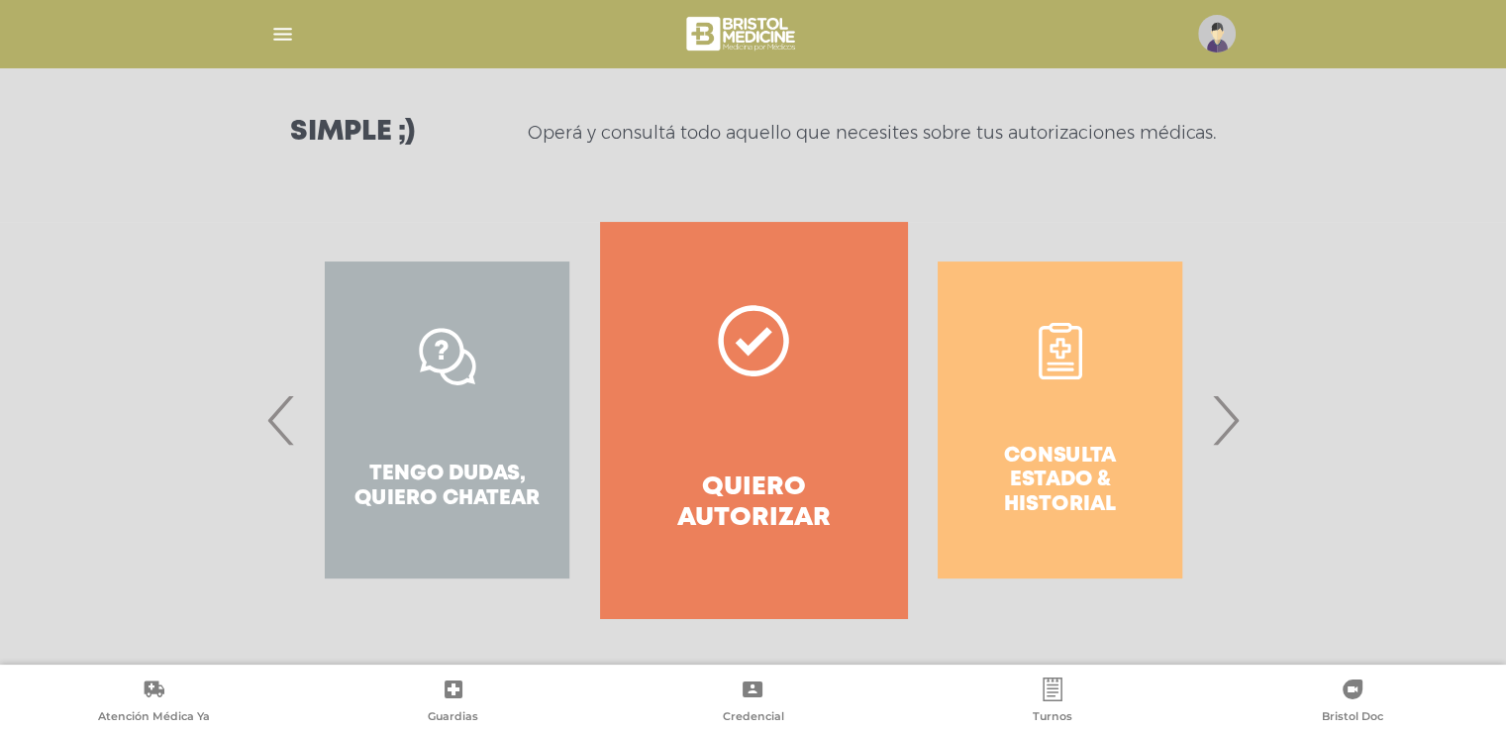
click at [1231, 429] on span "›" at bounding box center [1225, 419] width 39 height 107
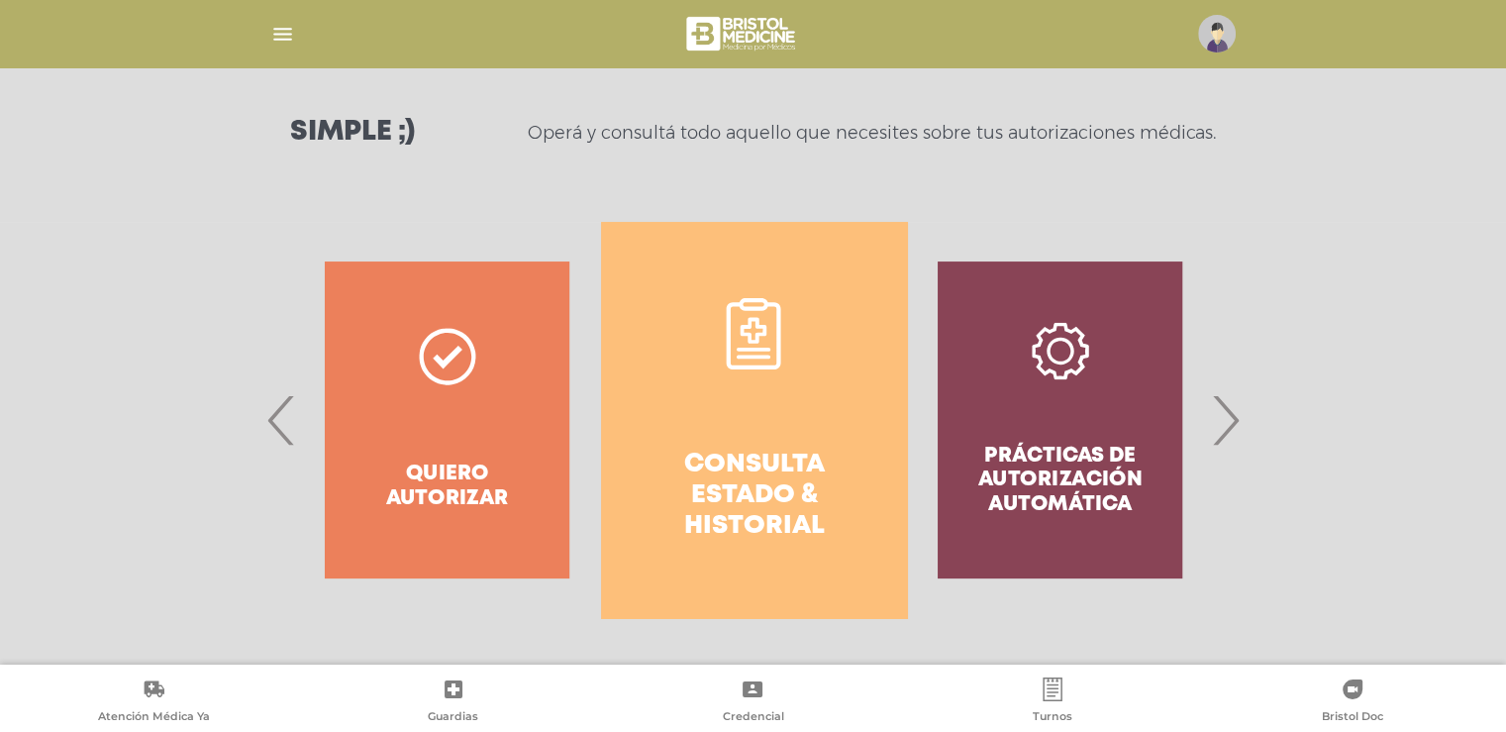
click at [1224, 422] on span "›" at bounding box center [1225, 419] width 39 height 107
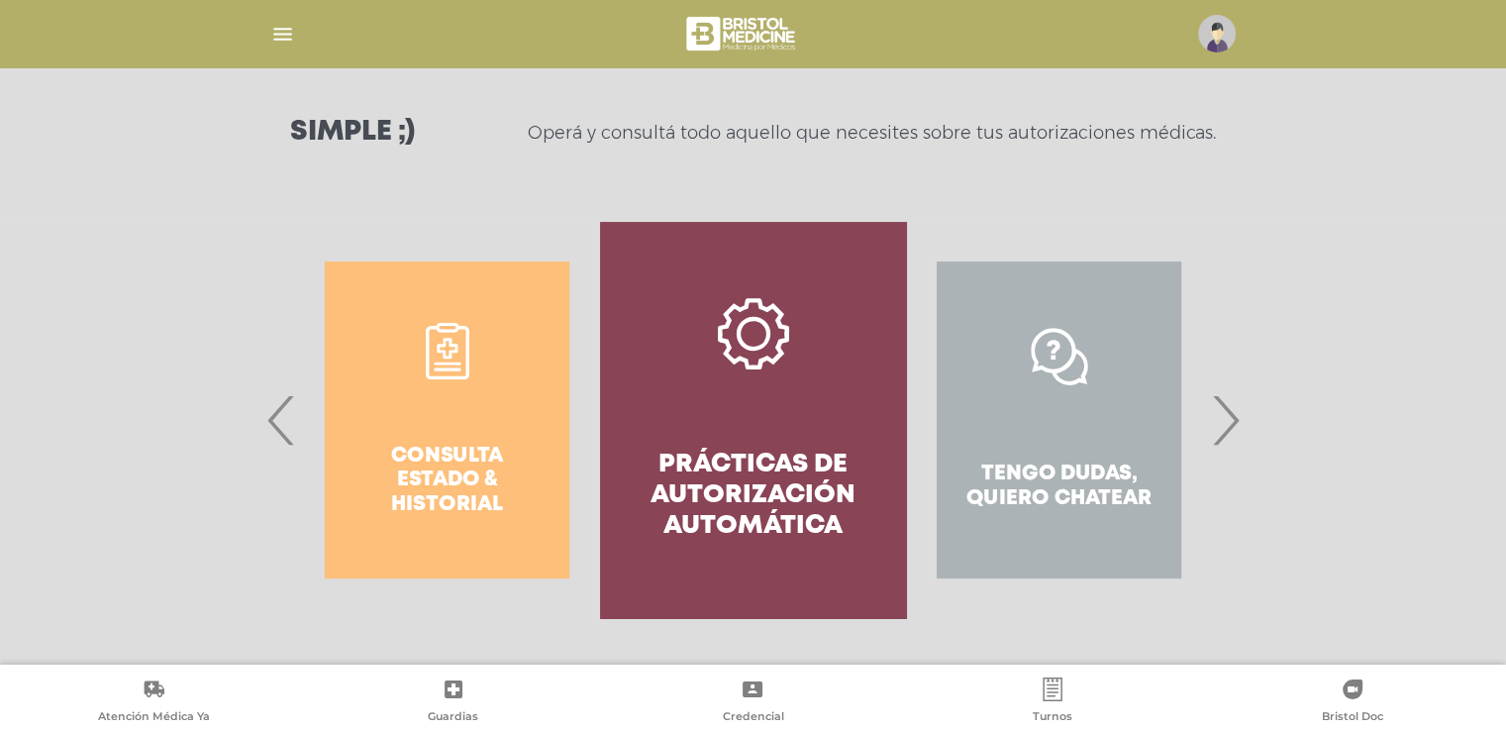
click at [1224, 422] on span "›" at bounding box center [1225, 419] width 39 height 107
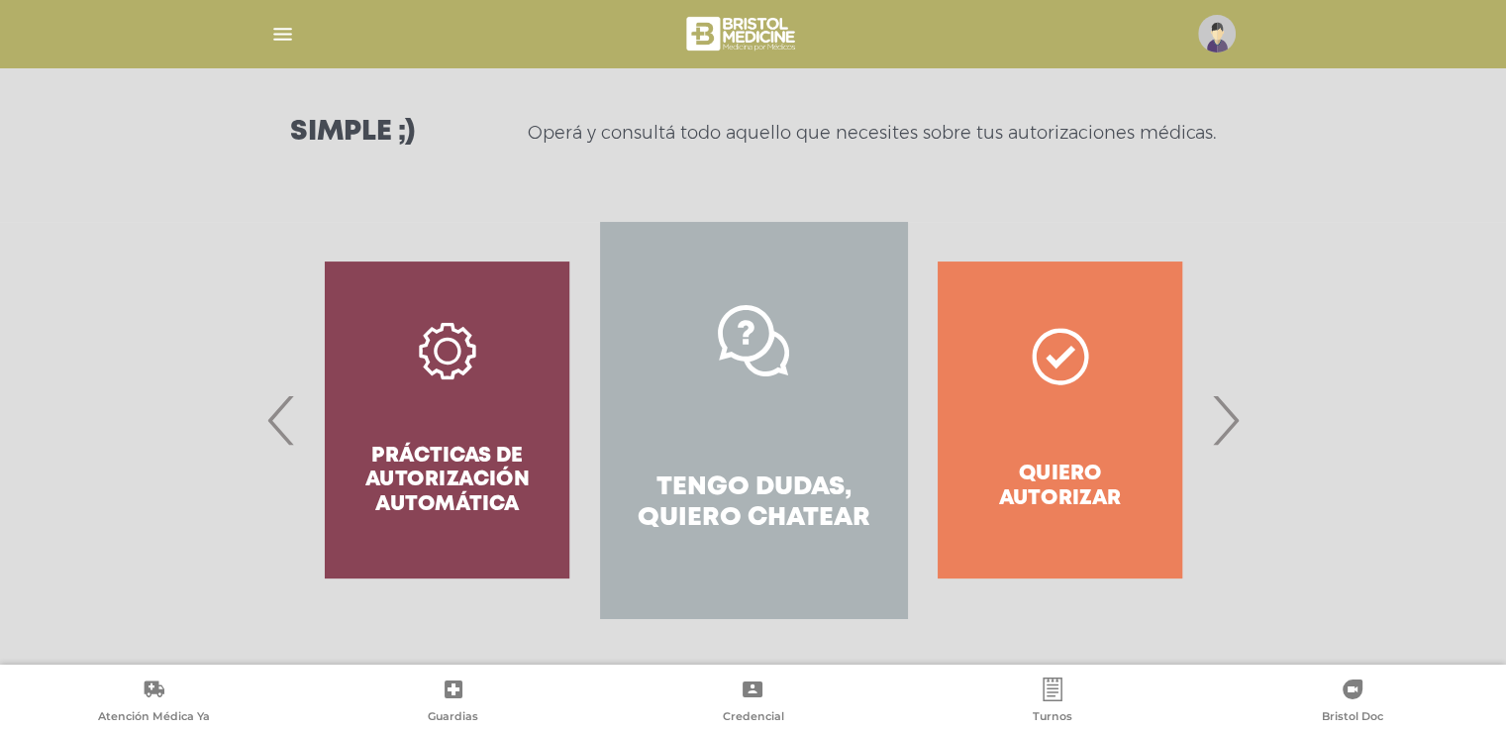
click at [1224, 422] on span "›" at bounding box center [1225, 419] width 39 height 107
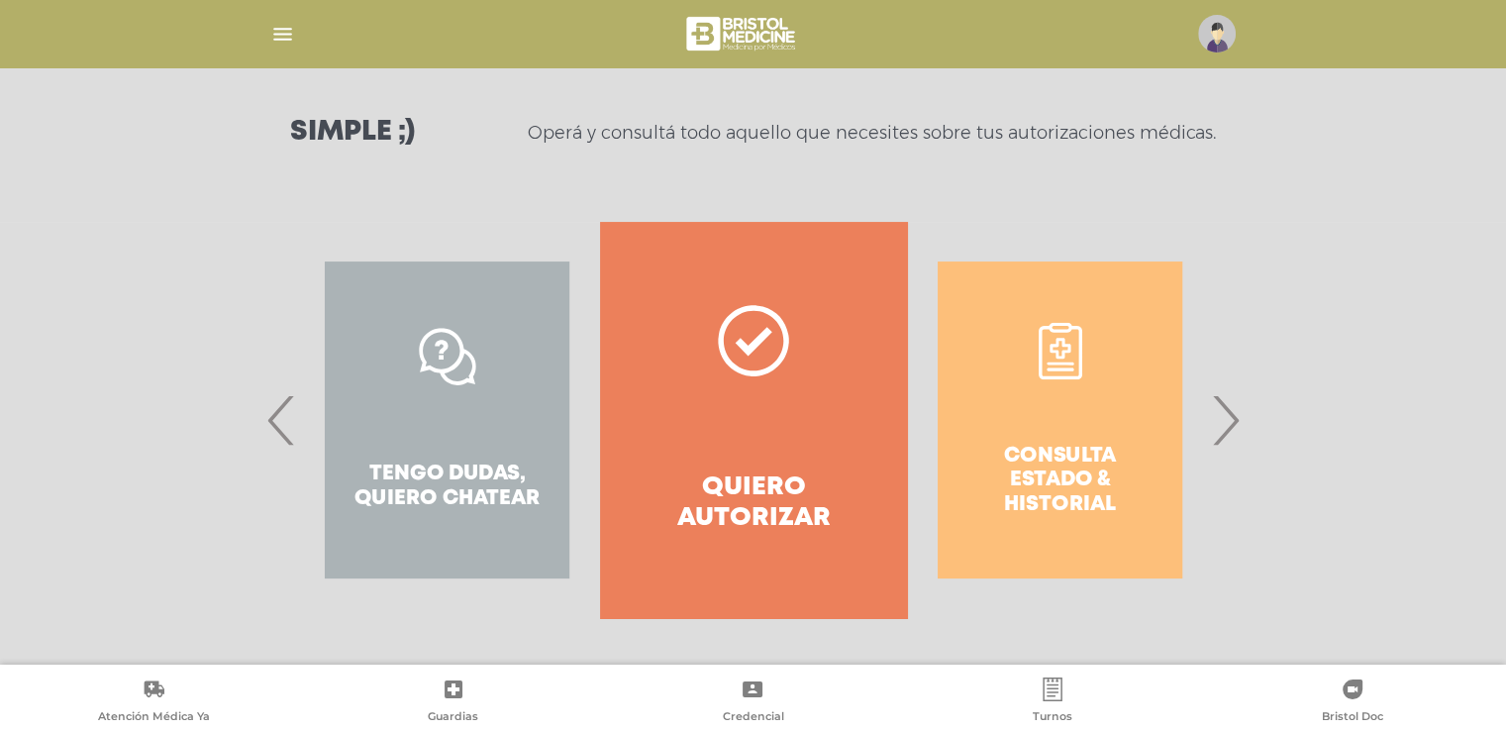
click at [1223, 422] on span "›" at bounding box center [1225, 419] width 39 height 107
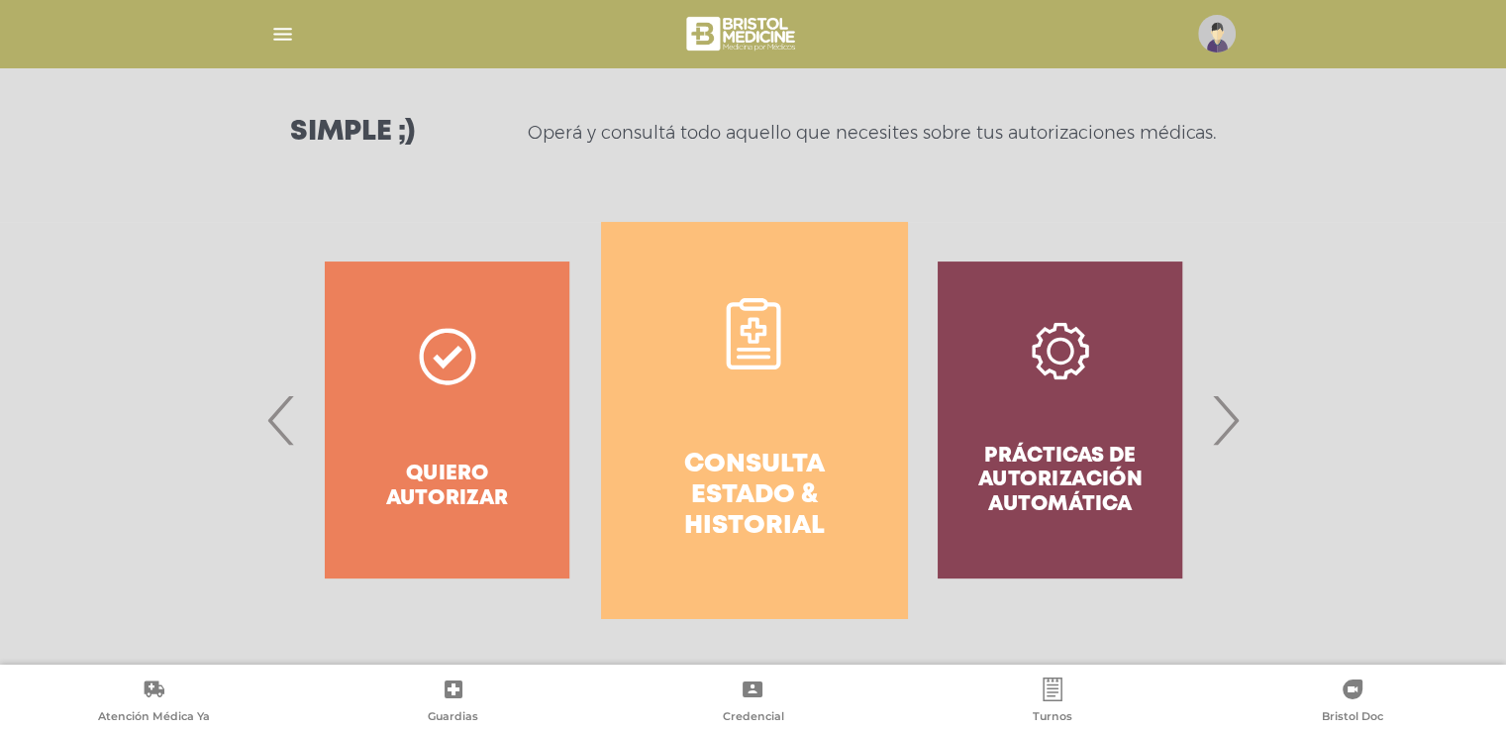
click at [1223, 422] on span "›" at bounding box center [1225, 419] width 39 height 107
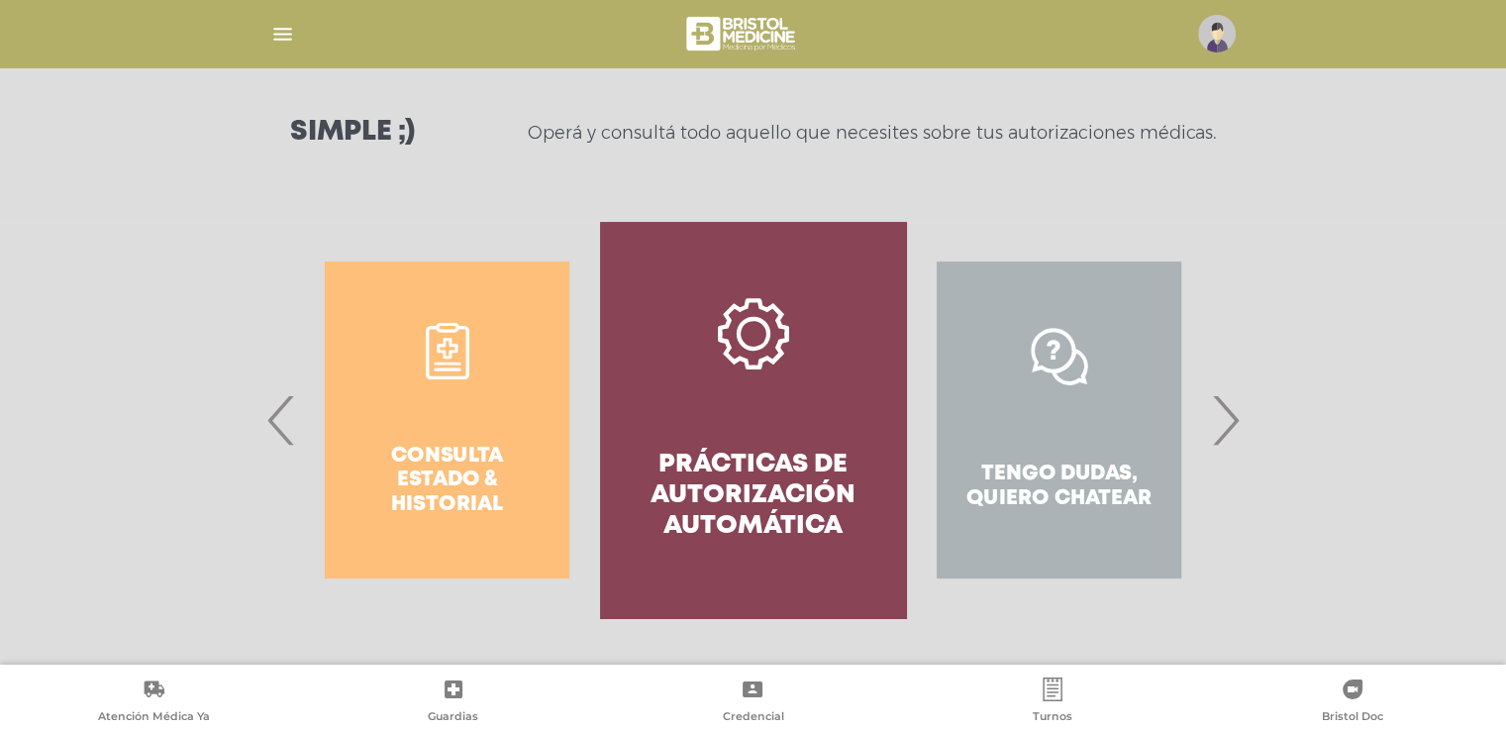
click at [1223, 422] on span "›" at bounding box center [1225, 419] width 39 height 107
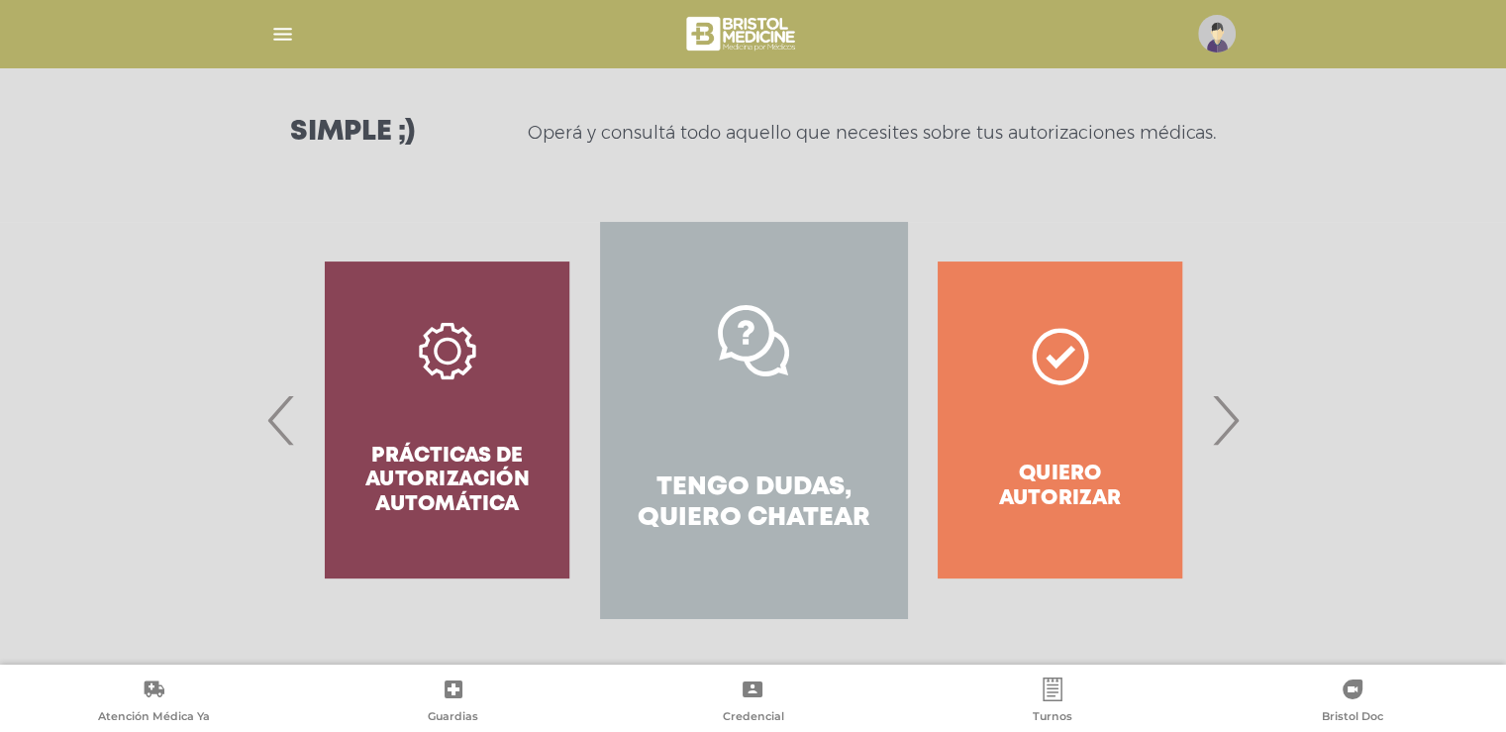
click at [776, 443] on link "Tengo dudas, quiero chatear" at bounding box center [753, 420] width 306 height 396
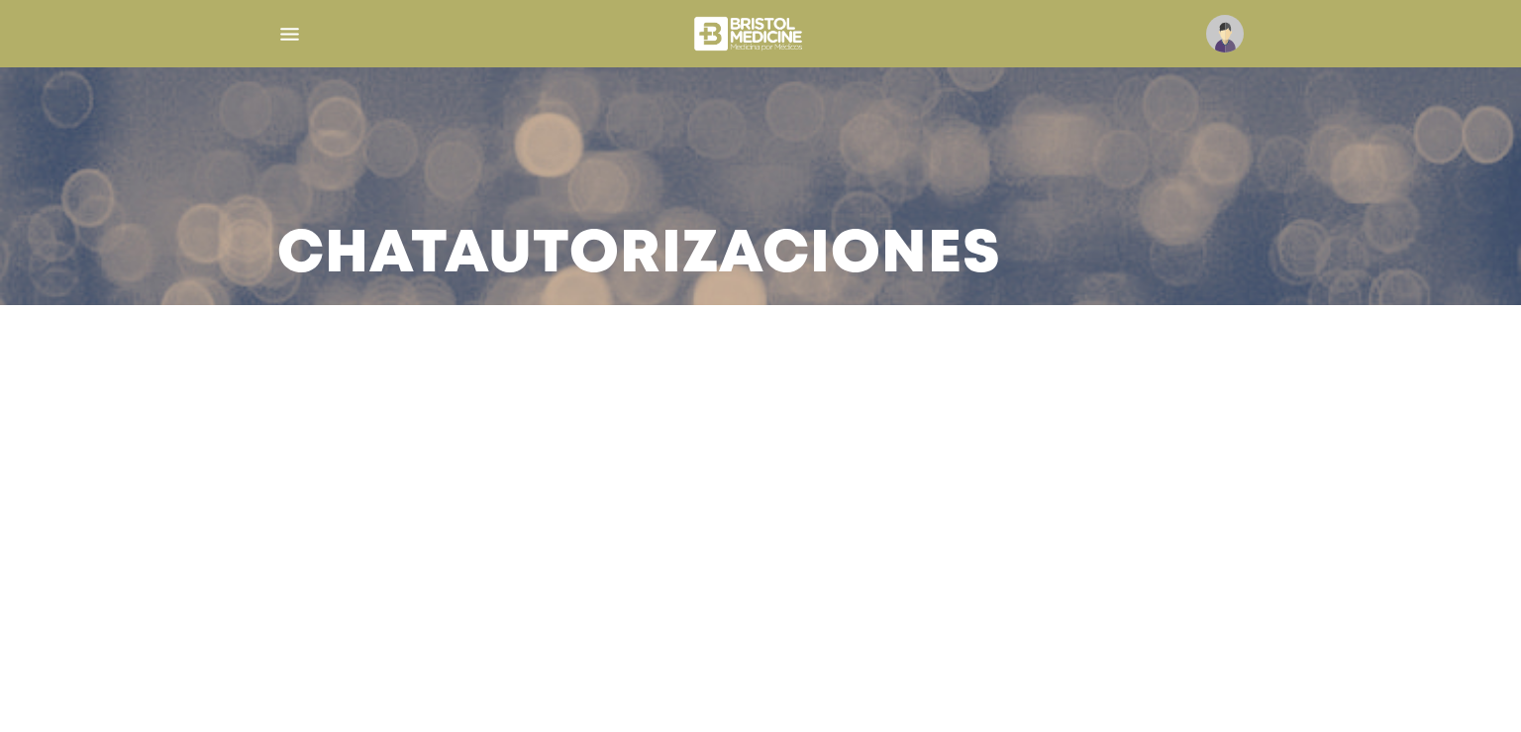
click at [774, 441] on main "Chat Autorizaciones" at bounding box center [760, 366] width 1521 height 732
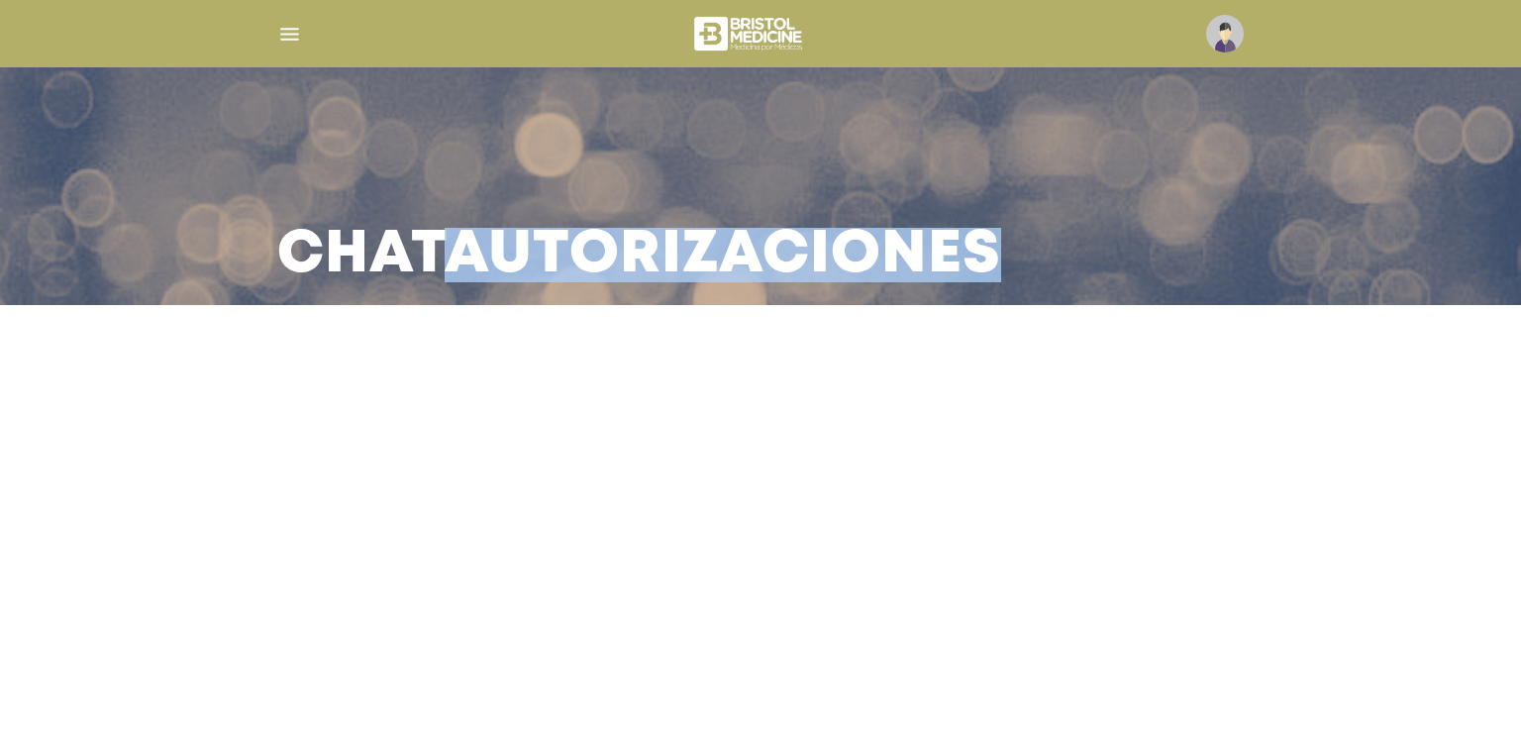
click at [774, 441] on main "Chat Autorizaciones" at bounding box center [760, 366] width 1521 height 732
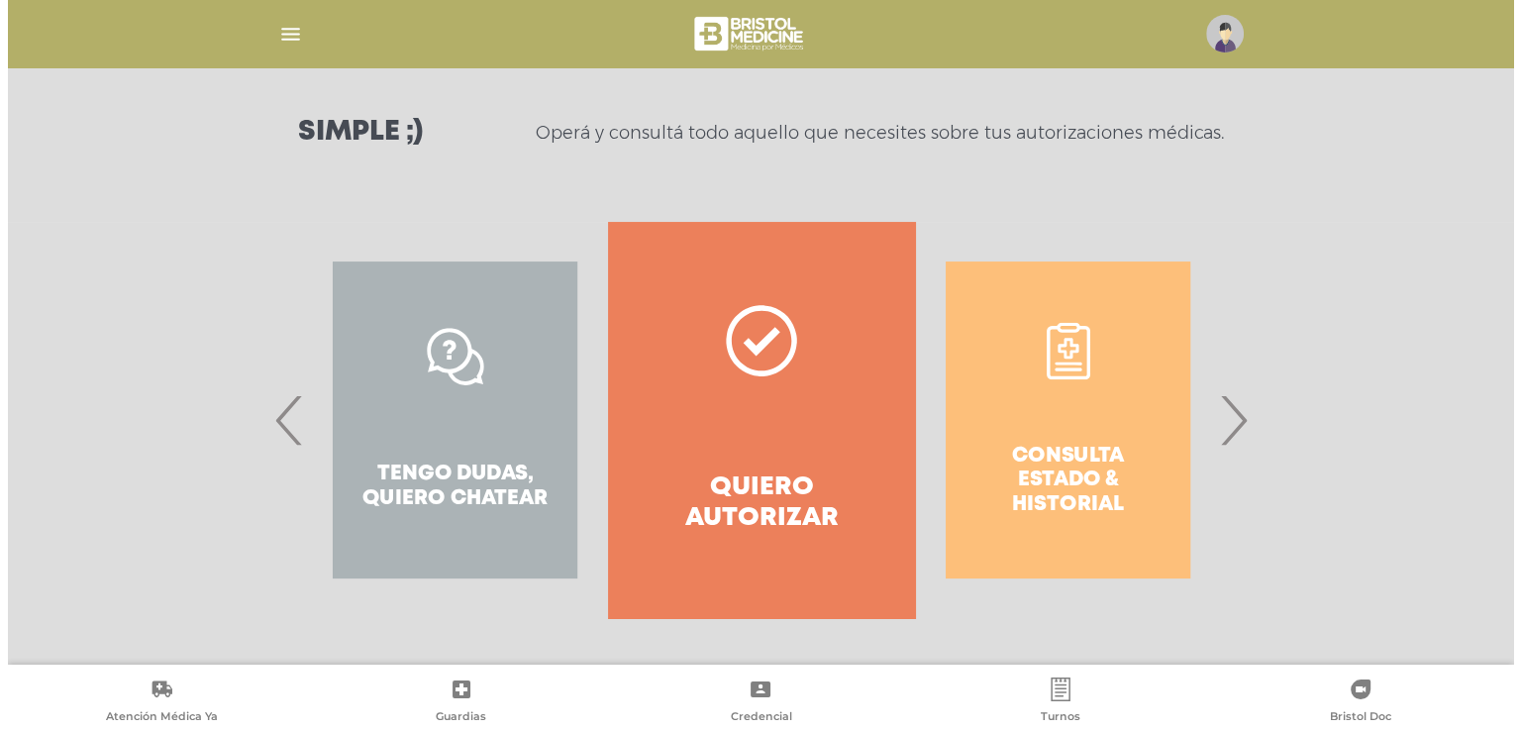
scroll to position [261, 0]
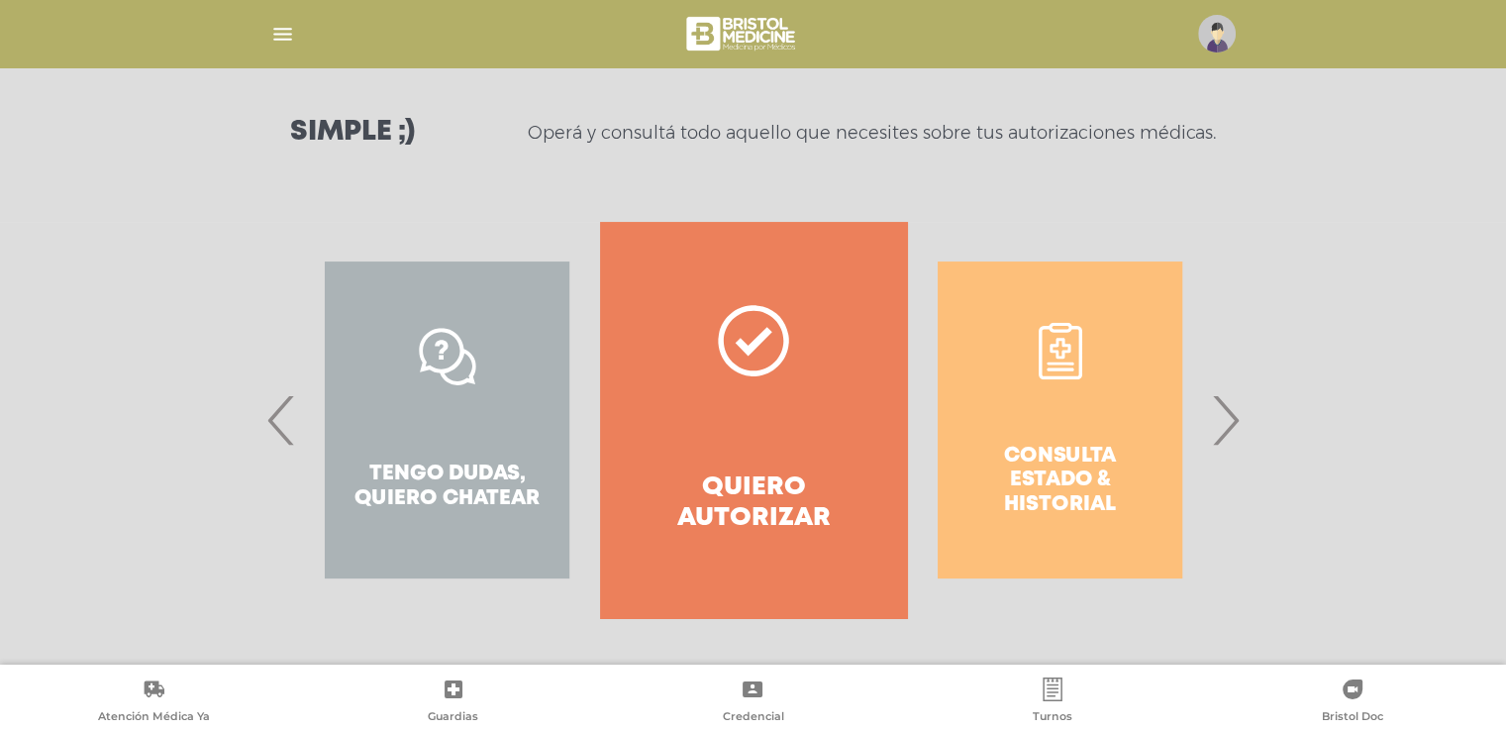
click at [272, 424] on span "‹" at bounding box center [281, 419] width 39 height 107
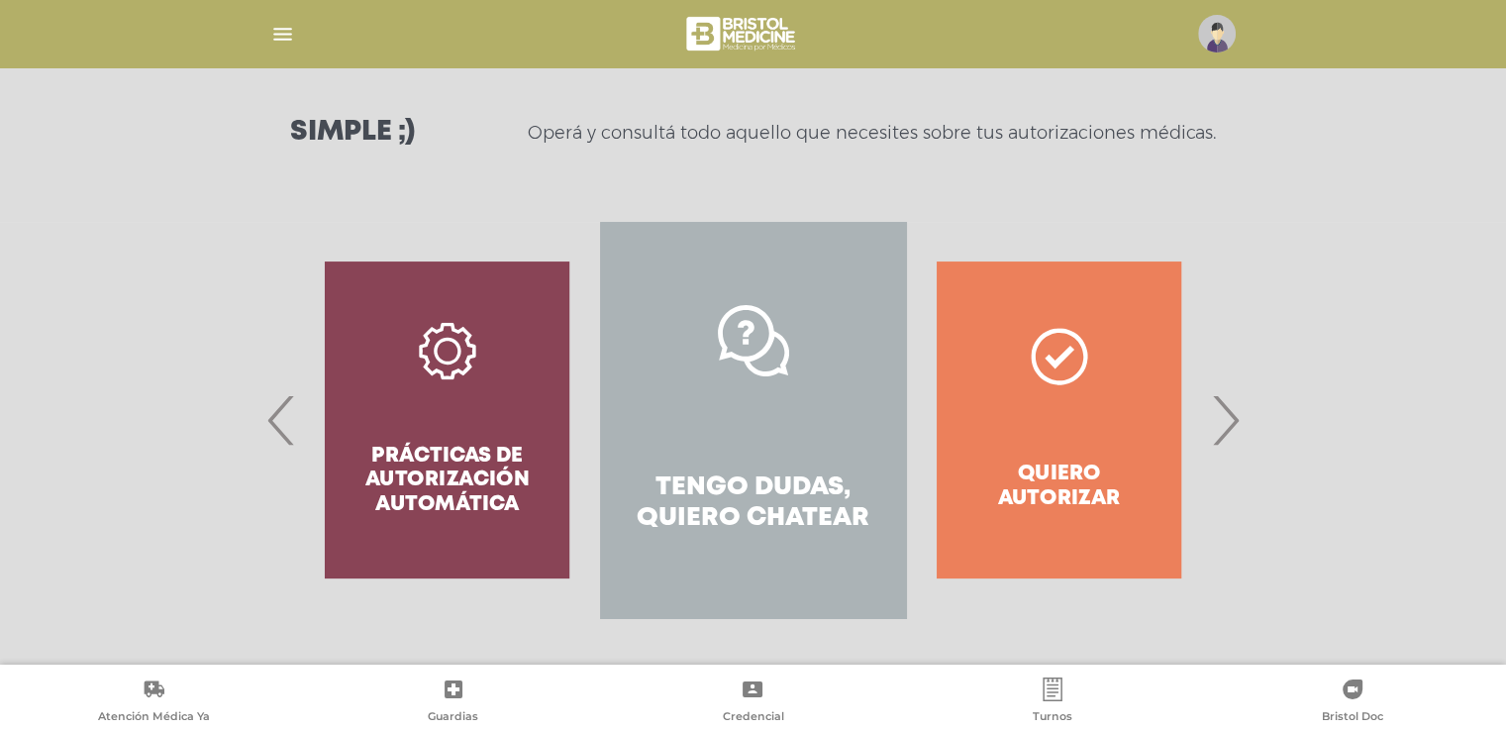
click at [295, 419] on div "Prácticas de autorización automática" at bounding box center [447, 420] width 306 height 396
click at [1223, 30] on img at bounding box center [1217, 34] width 38 height 38
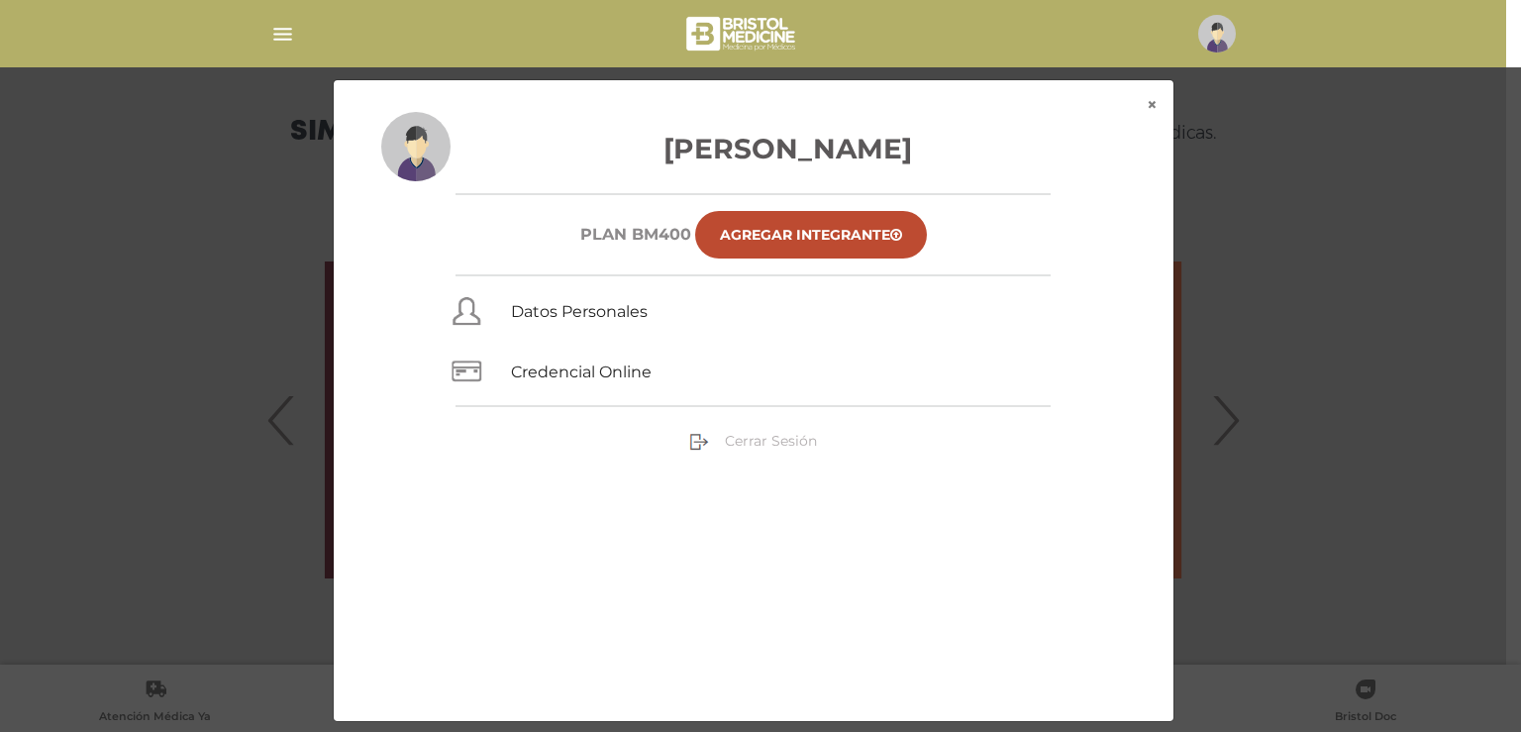
click at [766, 443] on span "Cerrar Sesión" at bounding box center [771, 441] width 92 height 18
